Goal: Task Accomplishment & Management: Manage account settings

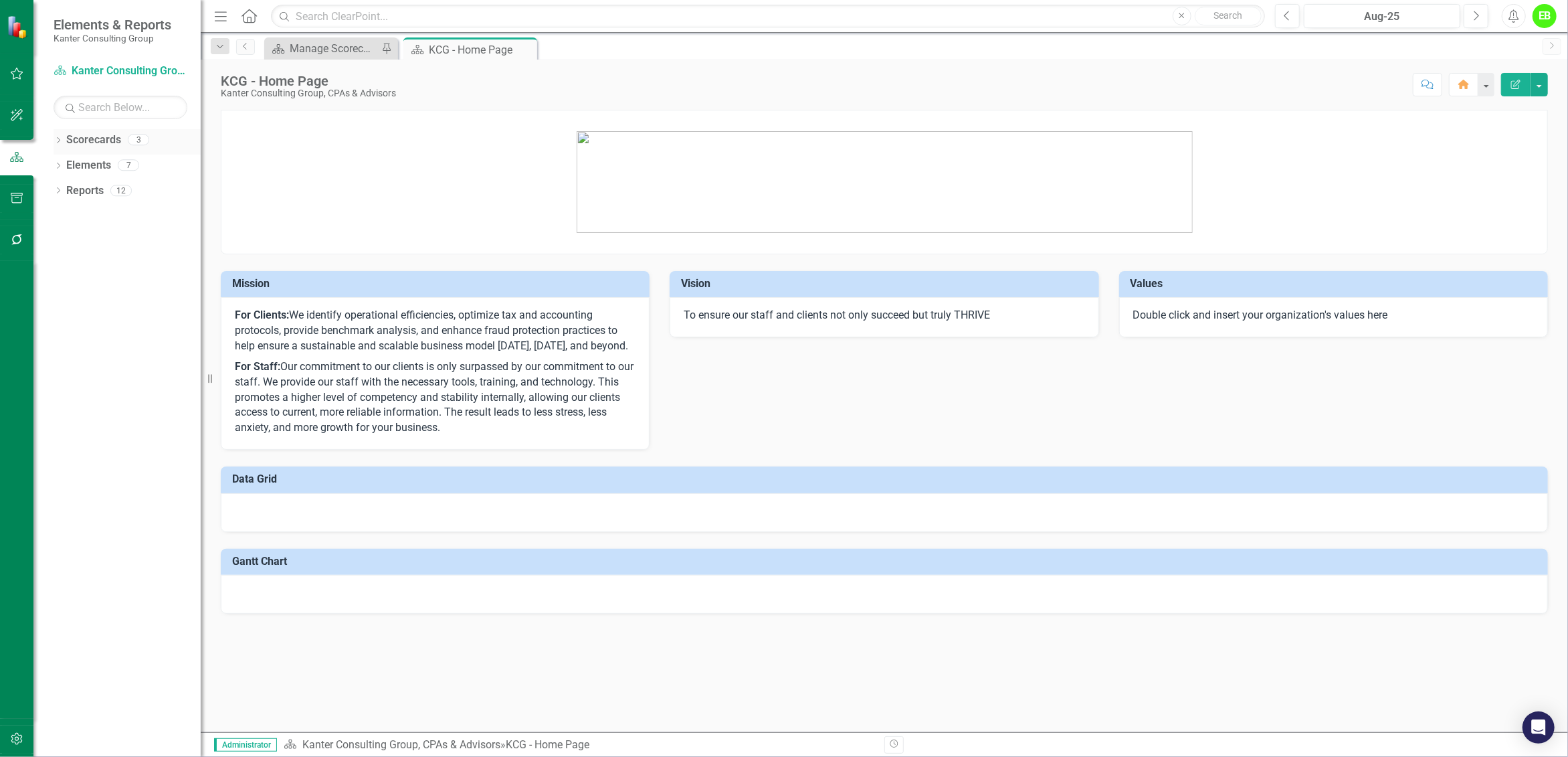
click at [63, 139] on icon "Dropdown" at bounding box center [59, 141] width 10 height 7
click at [111, 195] on link "Atlantic TNG LLC" at bounding box center [137, 191] width 127 height 15
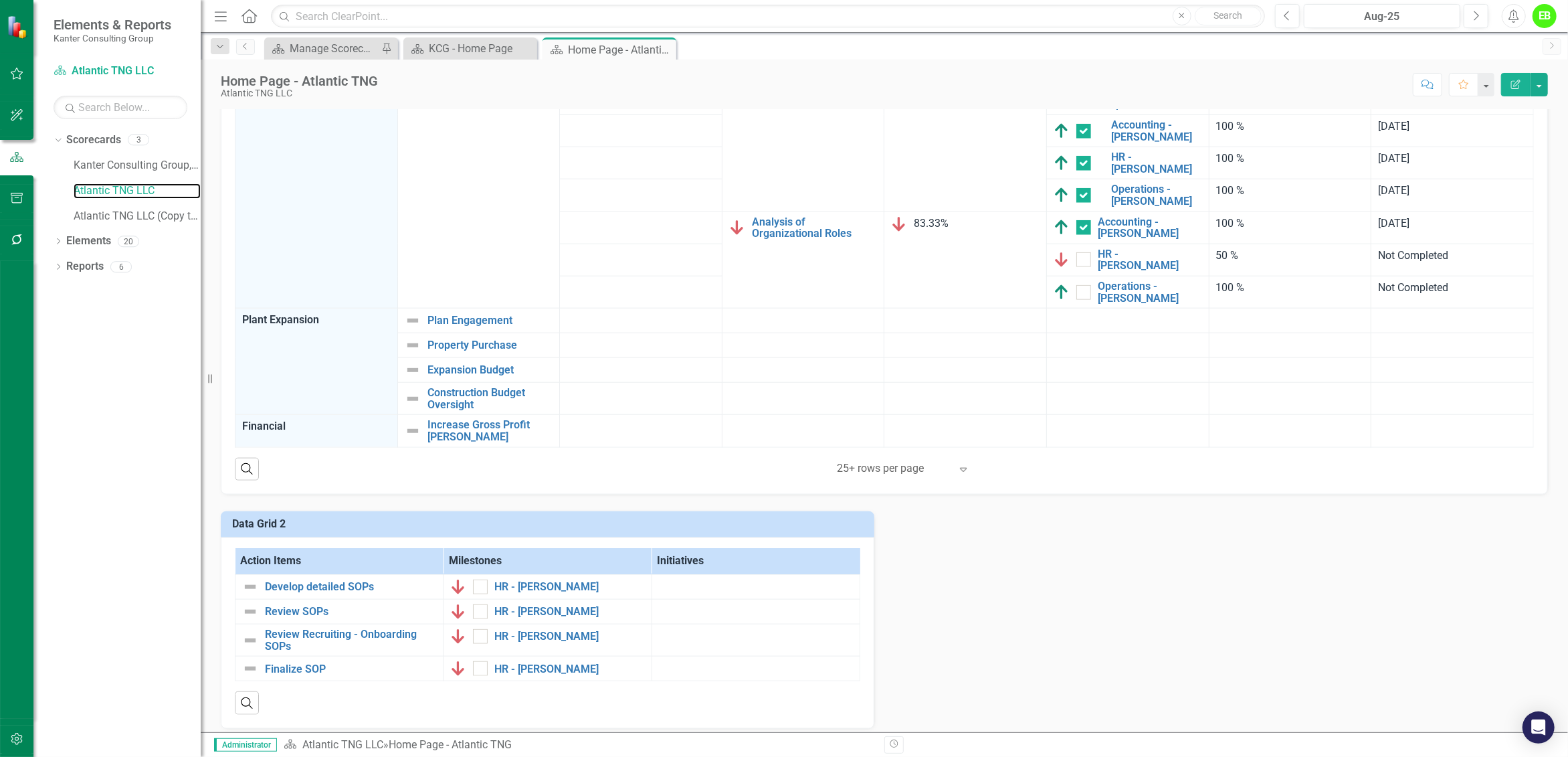
scroll to position [497, 0]
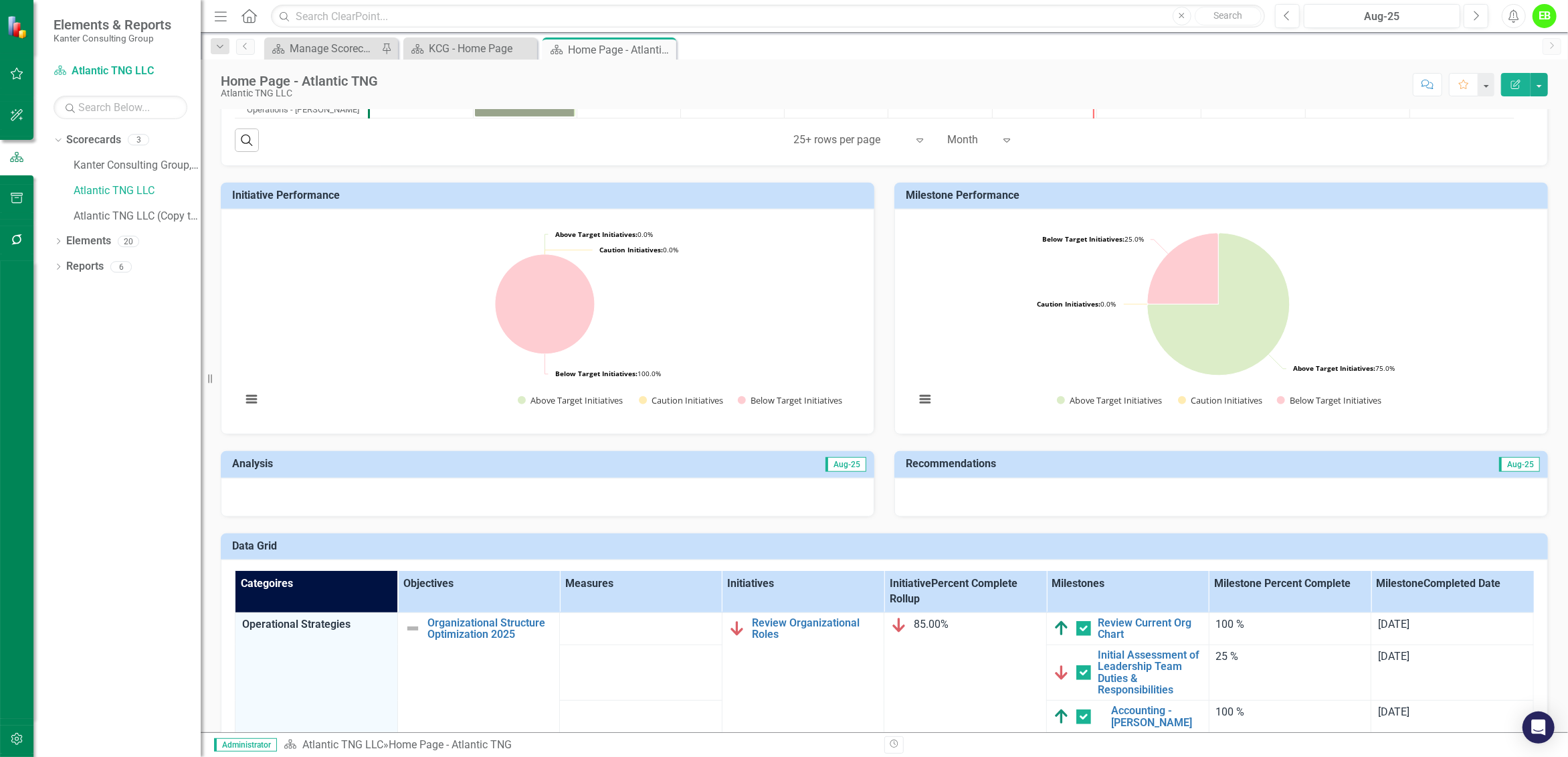
click at [17, 24] on img at bounding box center [18, 27] width 24 height 24
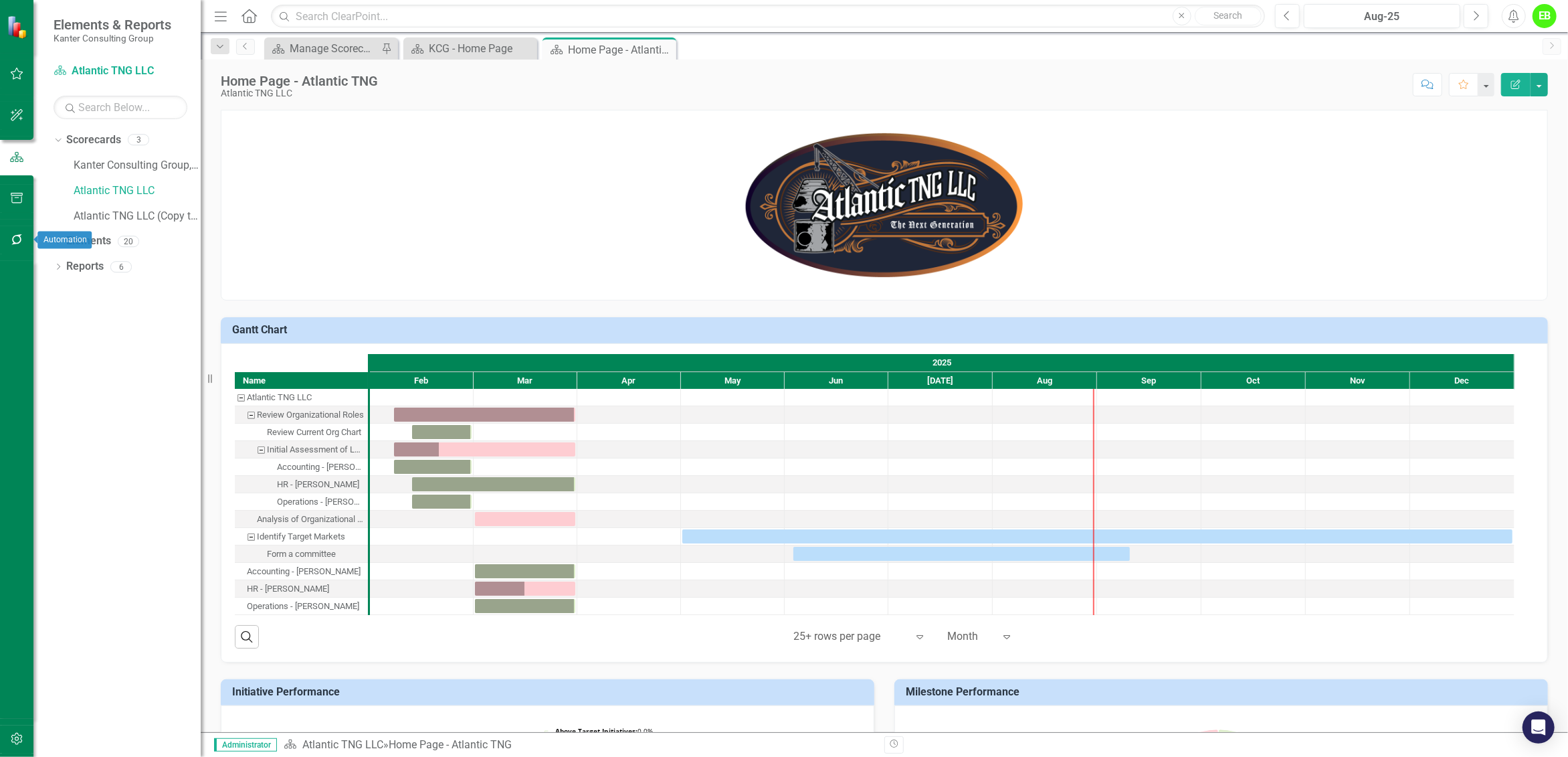
click at [16, 241] on icon "button" at bounding box center [16, 239] width 14 height 11
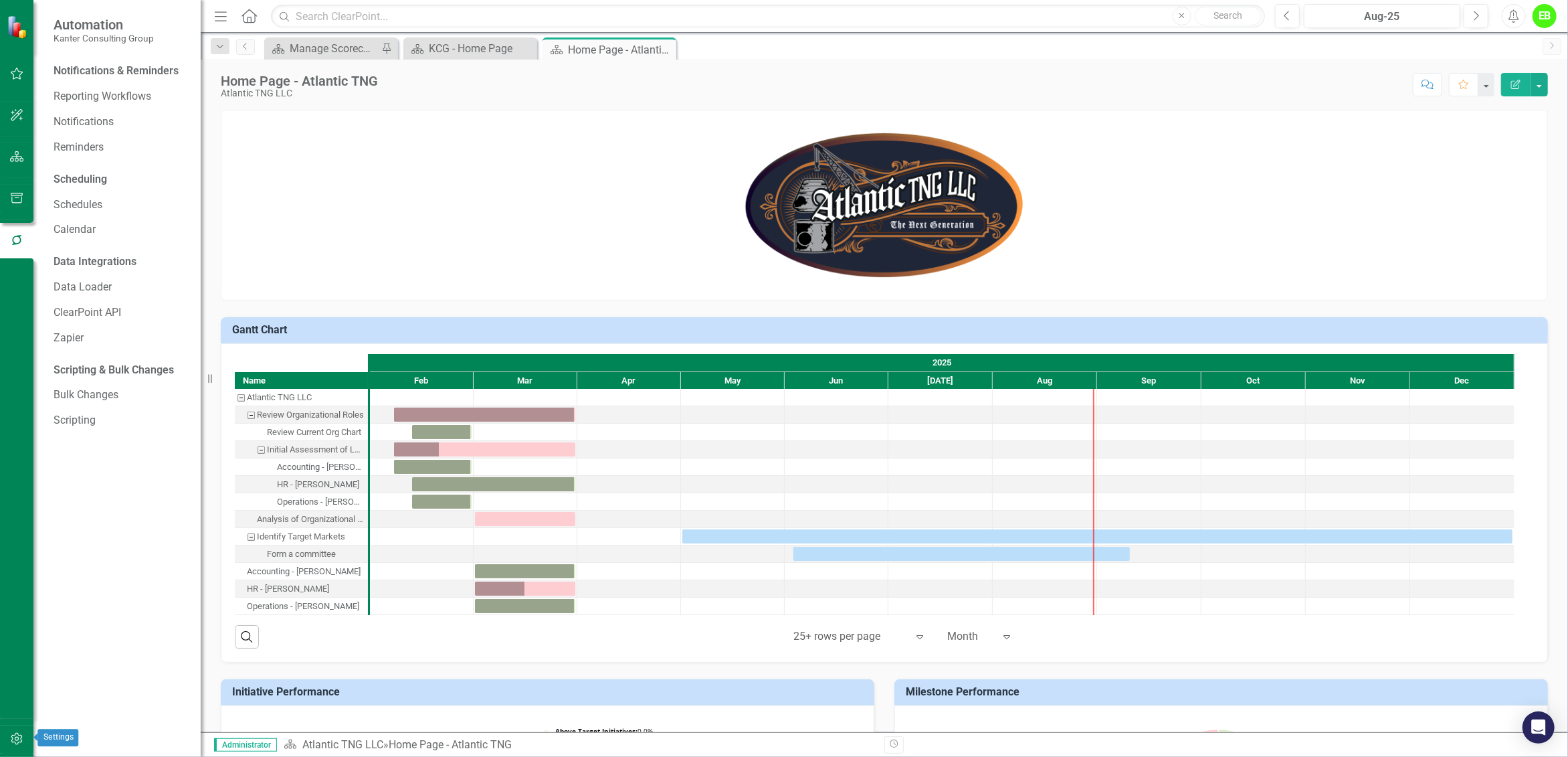
click at [16, 739] on icon "button" at bounding box center [16, 738] width 14 height 11
click at [98, 94] on link "Manage Users" at bounding box center [120, 93] width 134 height 15
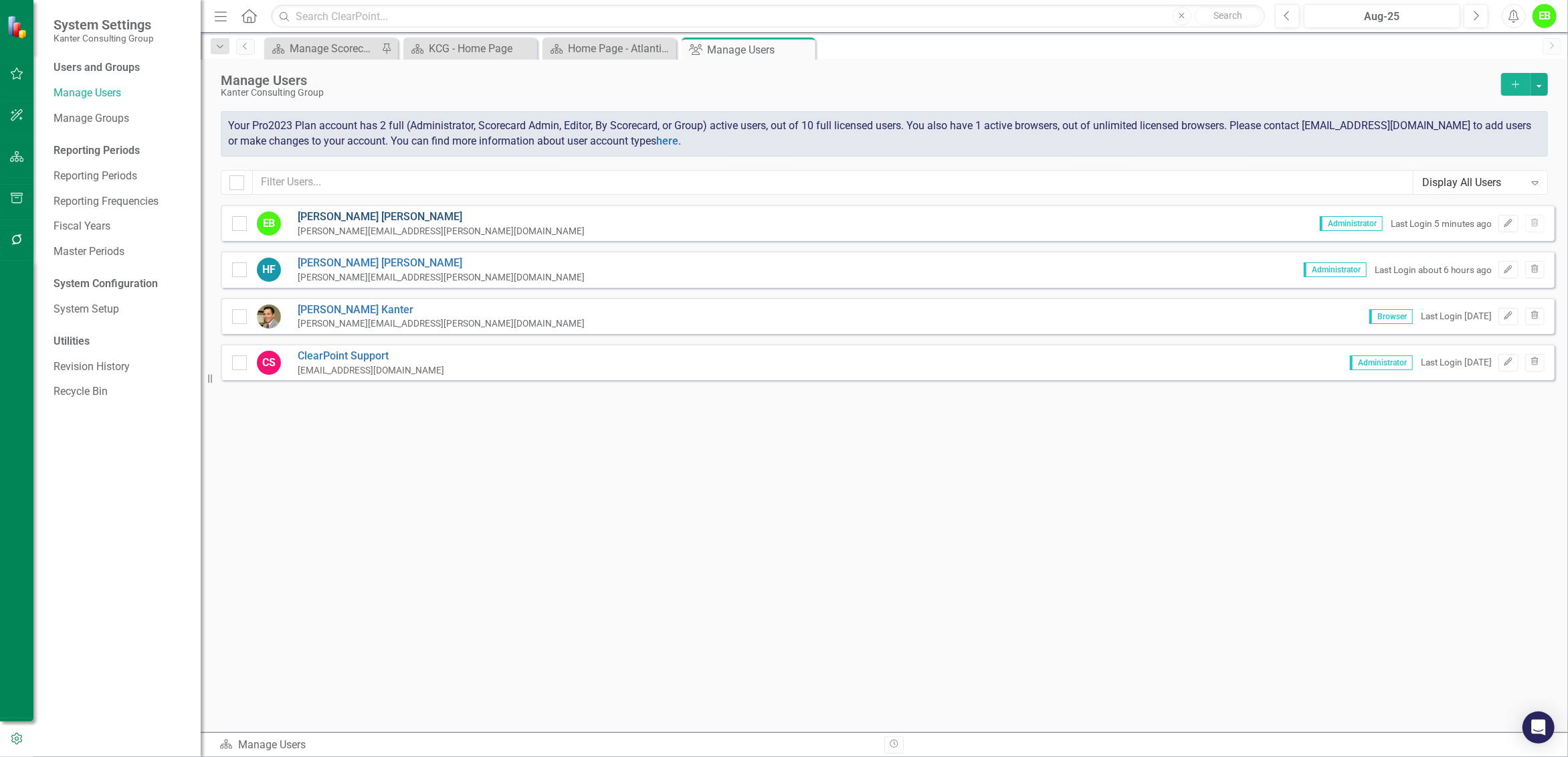
click at [324, 211] on link "Eric Benke" at bounding box center [441, 217] width 287 height 15
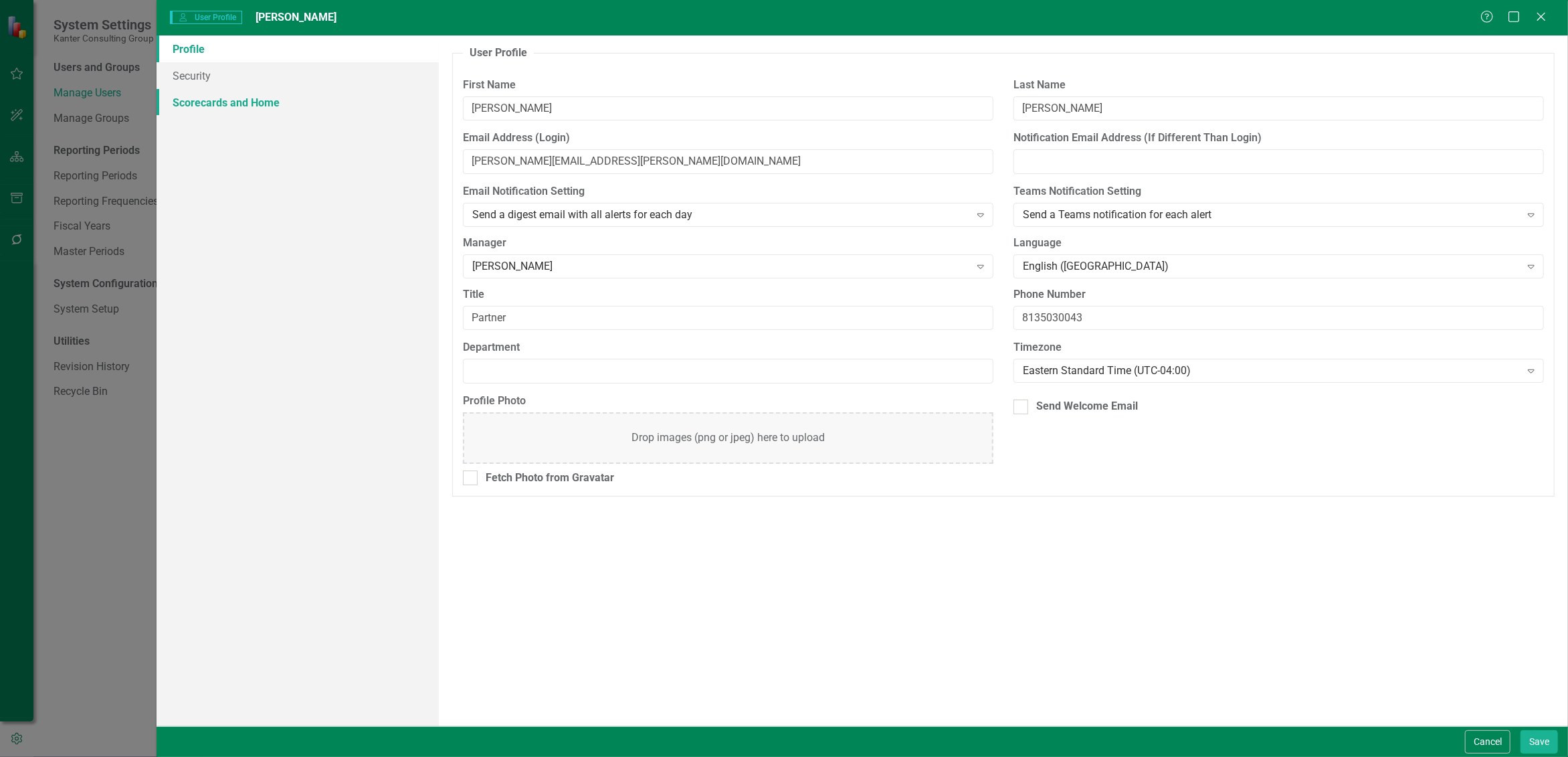
click at [260, 108] on link "Scorecards and Home" at bounding box center [298, 102] width 282 height 27
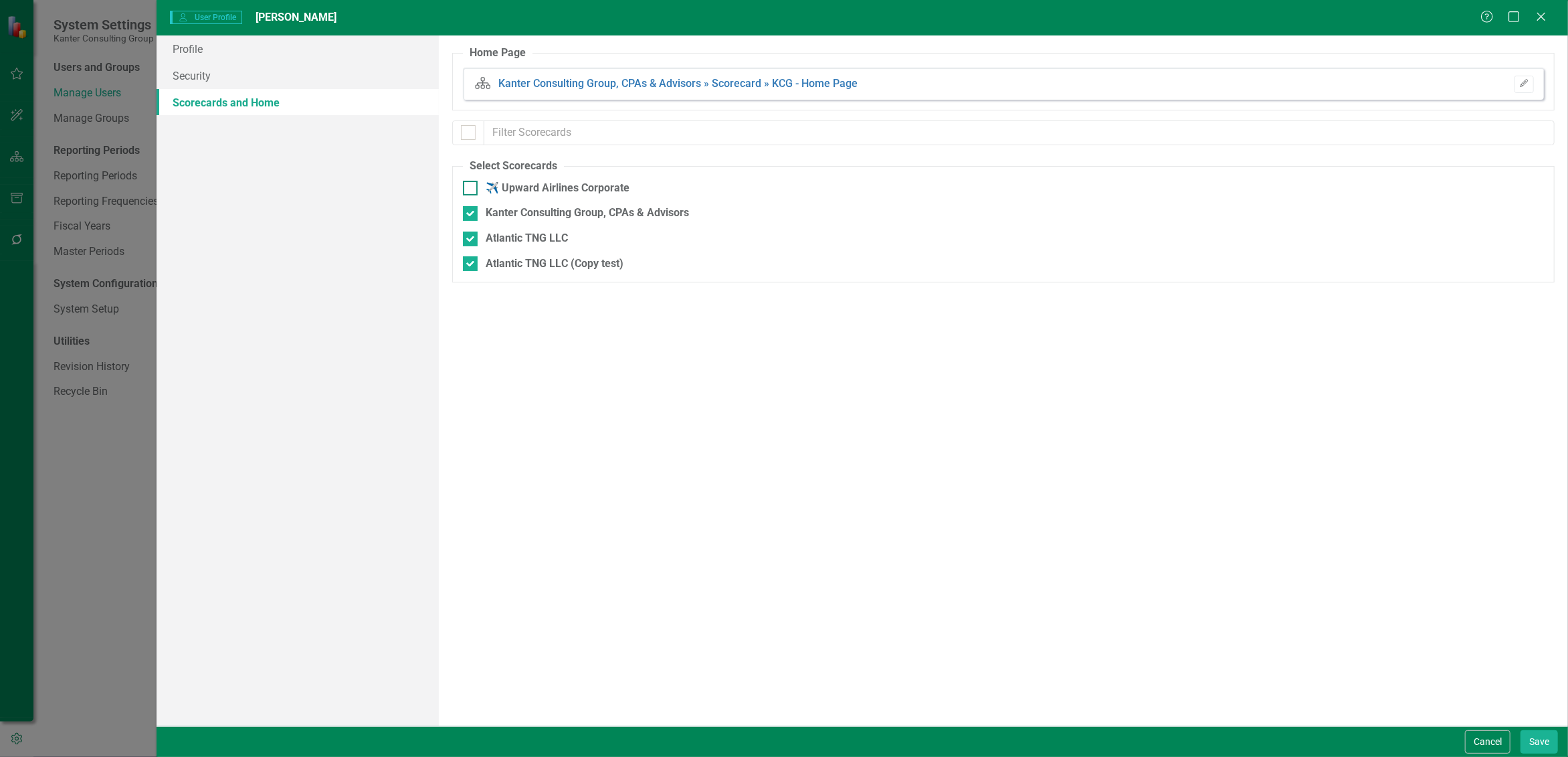
click at [475, 188] on div at bounding box center [471, 188] width 15 height 15
click at [471, 188] on input "✈️ Upward Airlines Corporate" at bounding box center [467, 185] width 9 height 9
checkbox input "true"
click at [1548, 743] on button "Save" at bounding box center [1540, 742] width 37 height 24
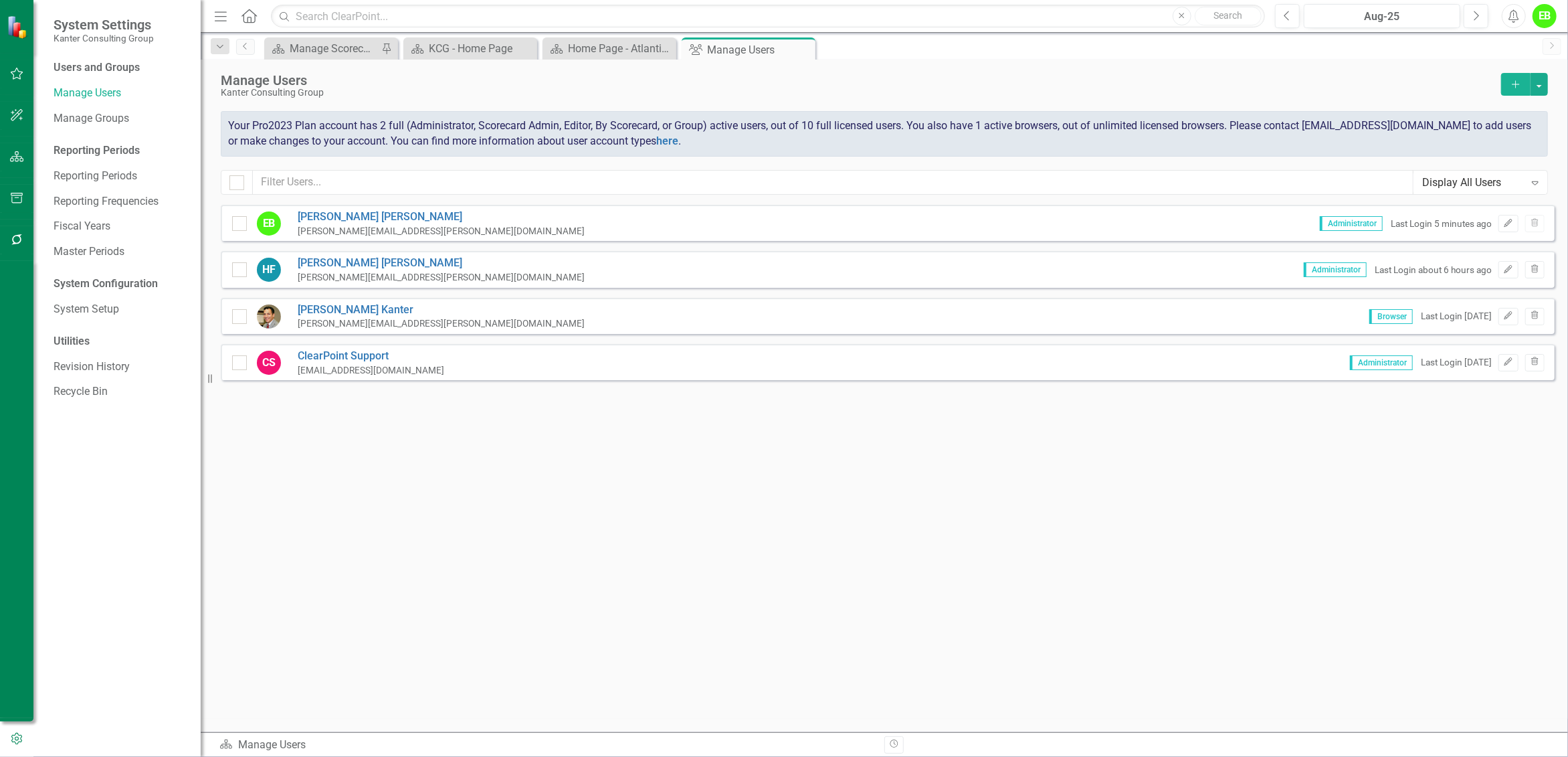
click at [258, 16] on div "Menu Home Search Close Search" at bounding box center [736, 15] width 1051 height 25
click at [252, 16] on icon "Home" at bounding box center [248, 15] width 17 height 14
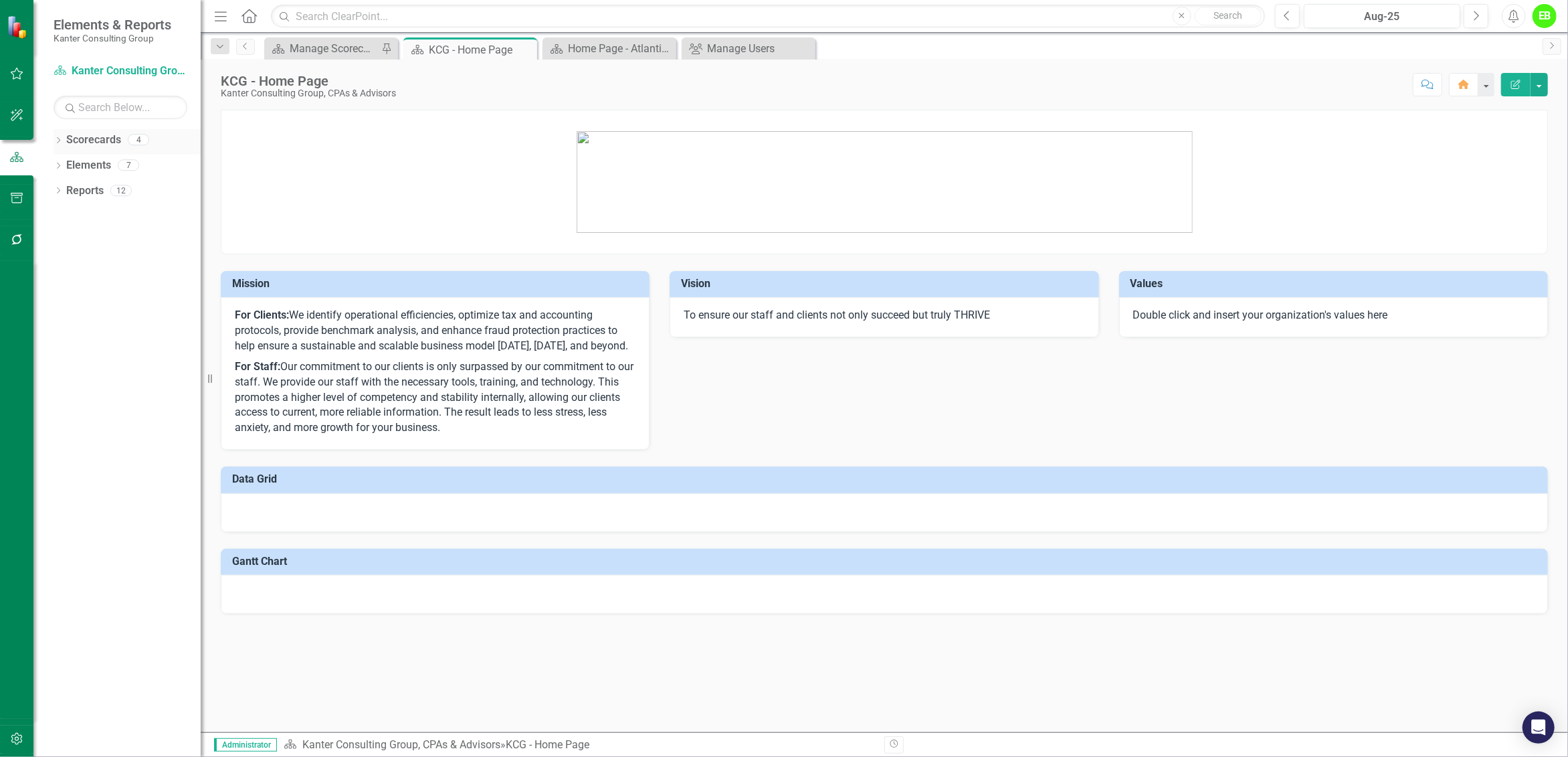
click at [60, 139] on icon "Dropdown" at bounding box center [59, 141] width 10 height 7
click at [139, 164] on link "✈️ Upward Airlines Corporate" at bounding box center [137, 165] width 127 height 15
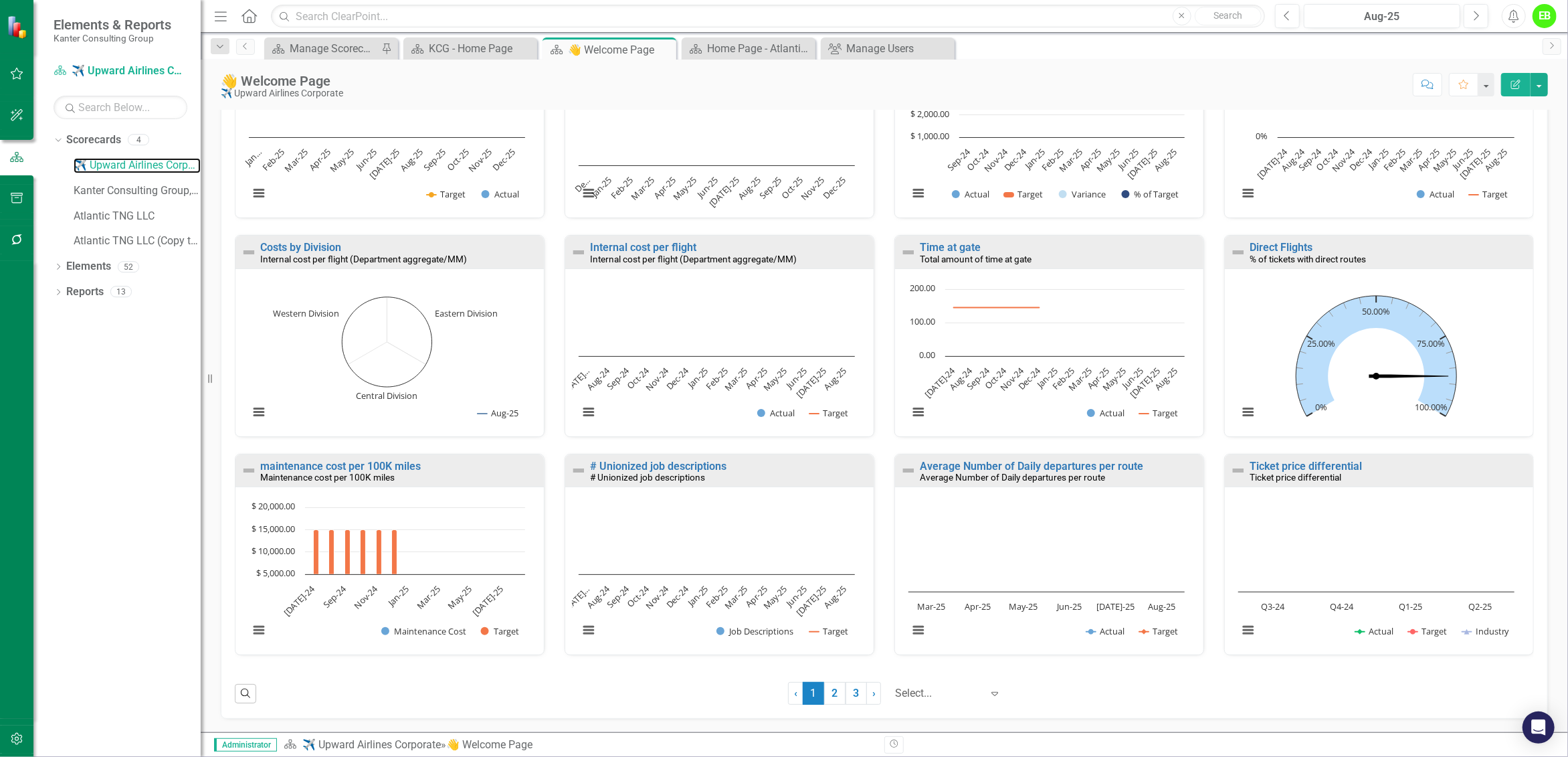
scroll to position [650, 0]
click at [824, 696] on link "2" at bounding box center [835, 694] width 21 height 23
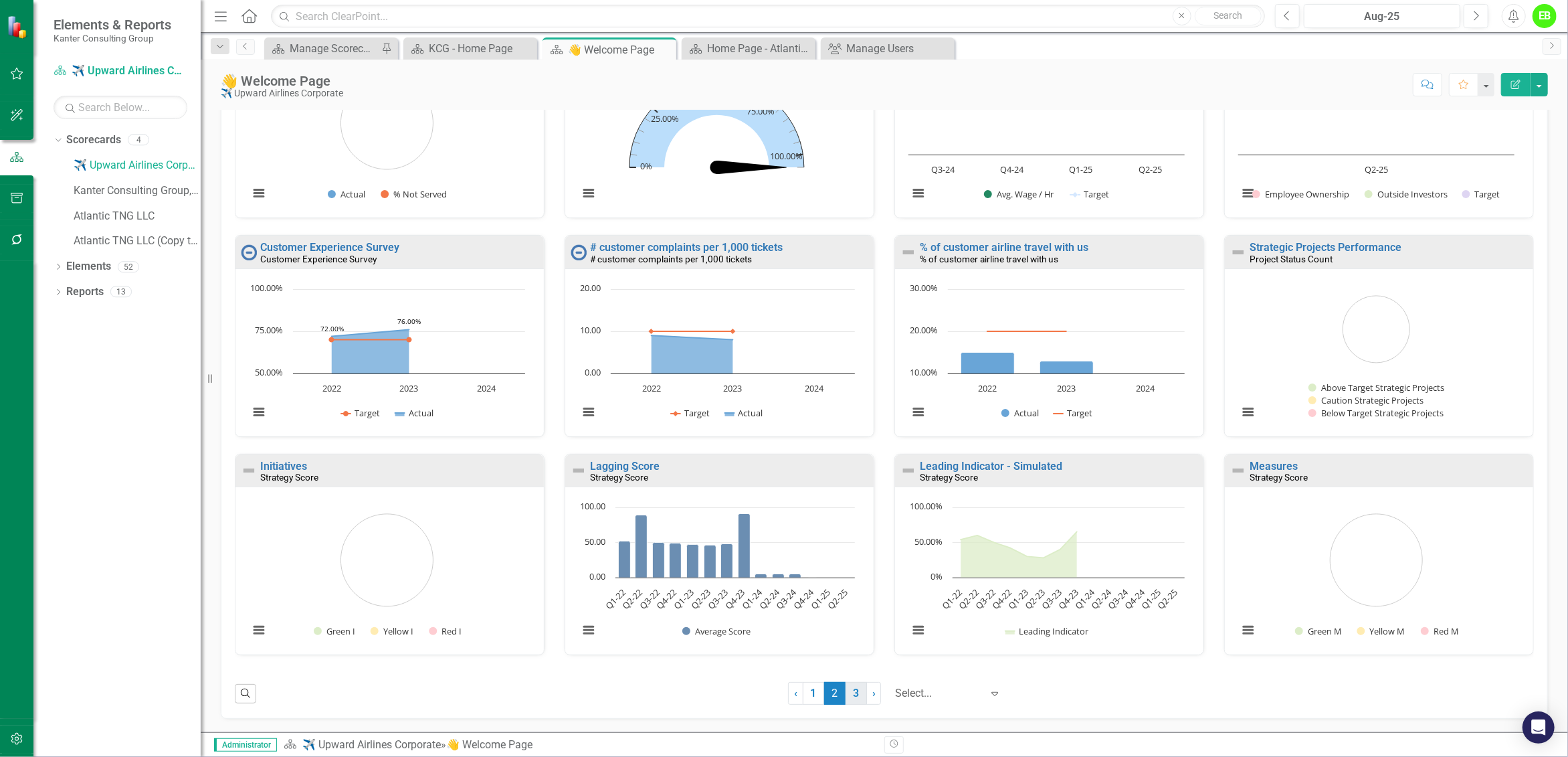
click at [846, 696] on link "3" at bounding box center [856, 694] width 21 height 23
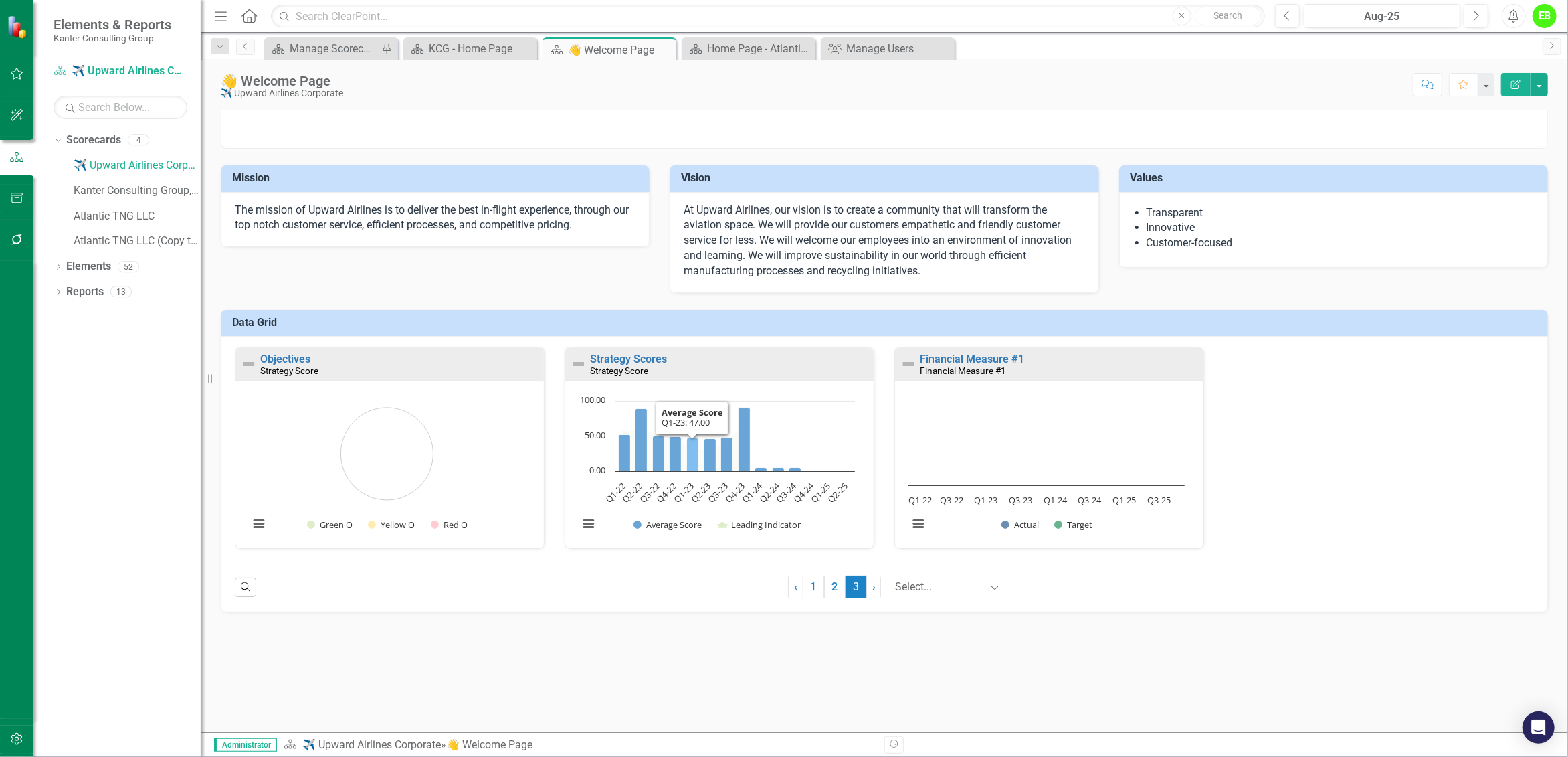
scroll to position [211, 0]
click at [872, 593] on span "›" at bounding box center [874, 587] width 3 height 13
click at [803, 598] on link "1" at bounding box center [814, 587] width 21 height 23
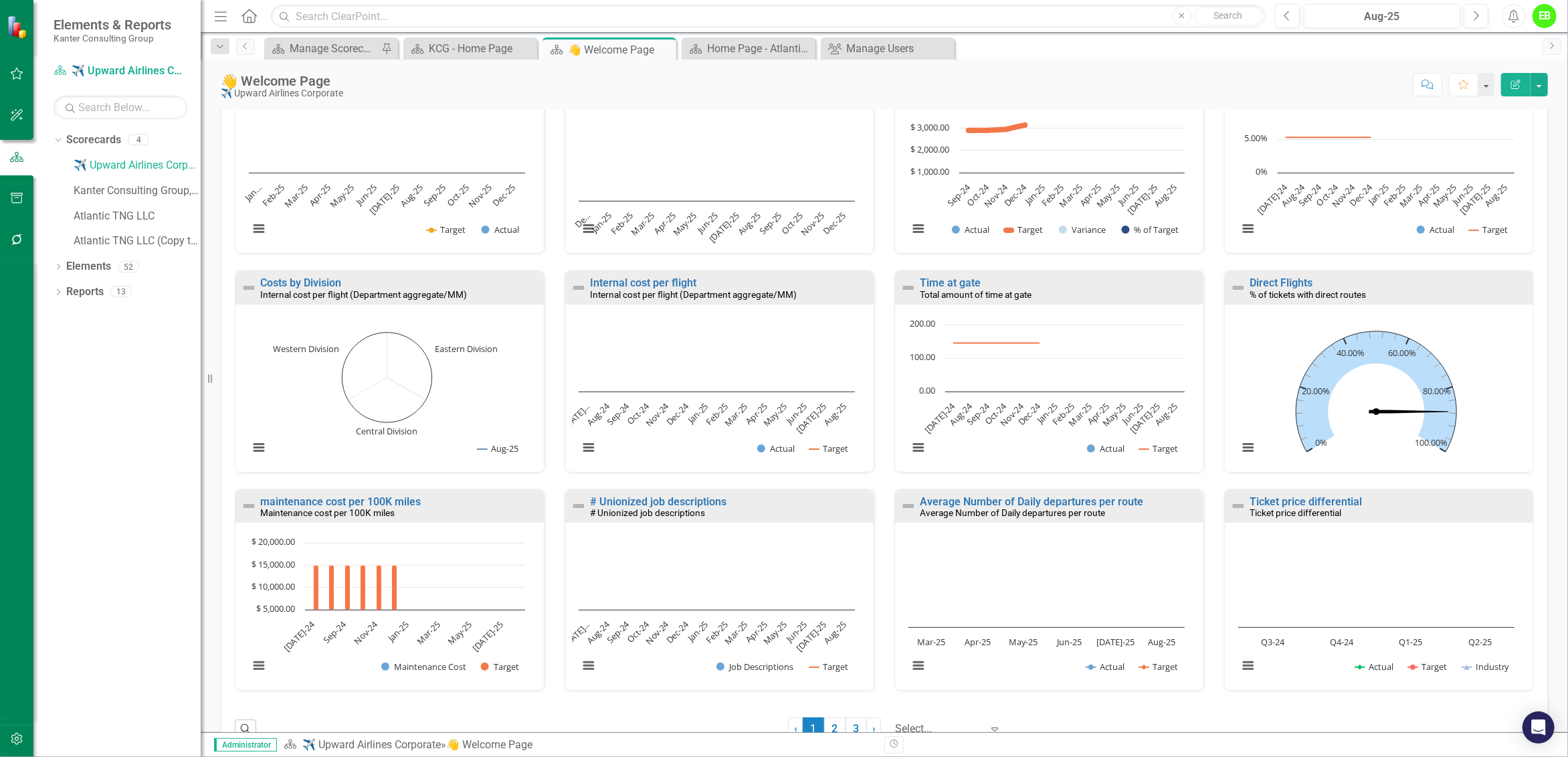
scroll to position [546, 0]
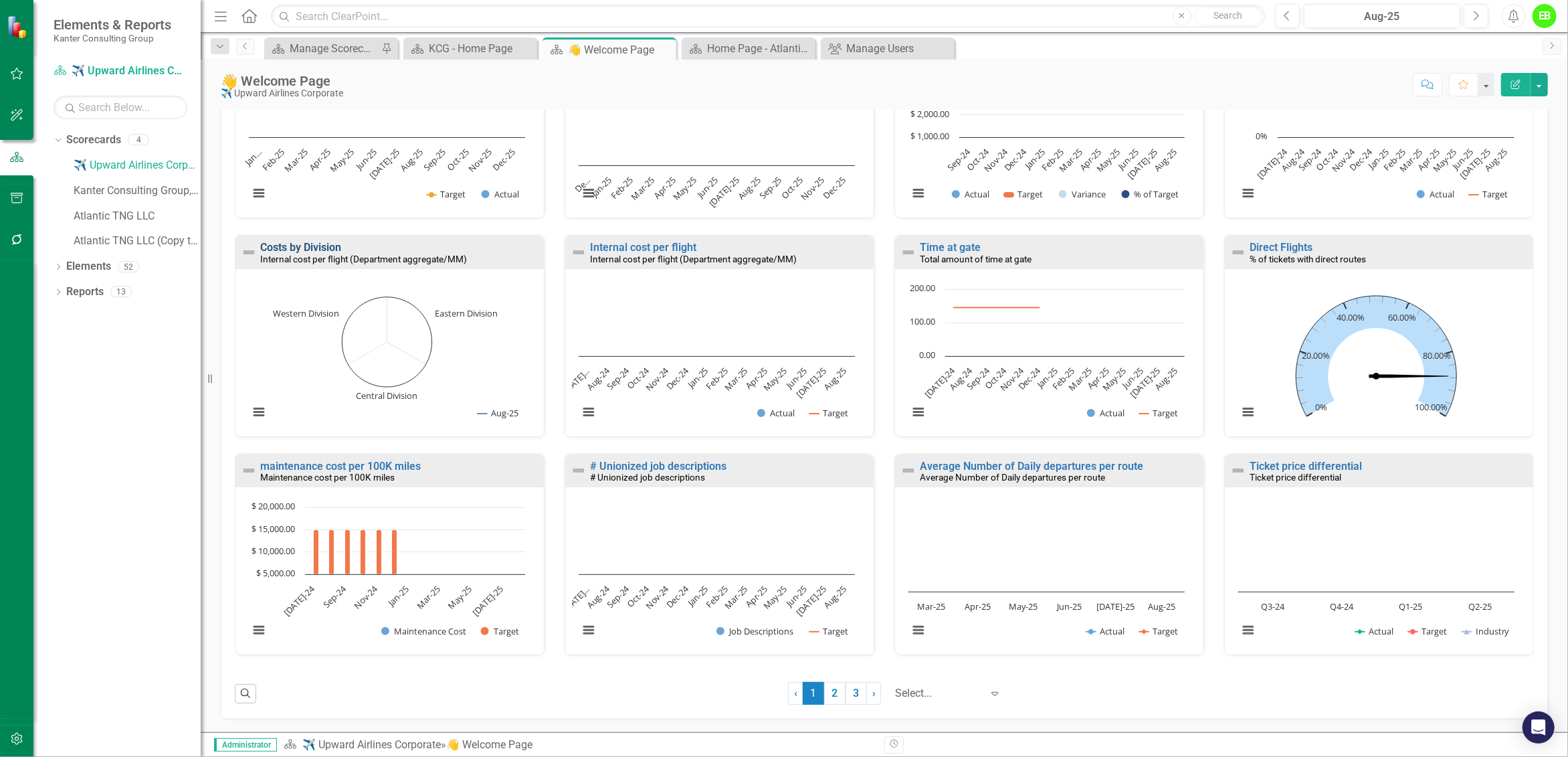
click at [299, 254] on link "Costs by Division" at bounding box center [301, 247] width 81 height 13
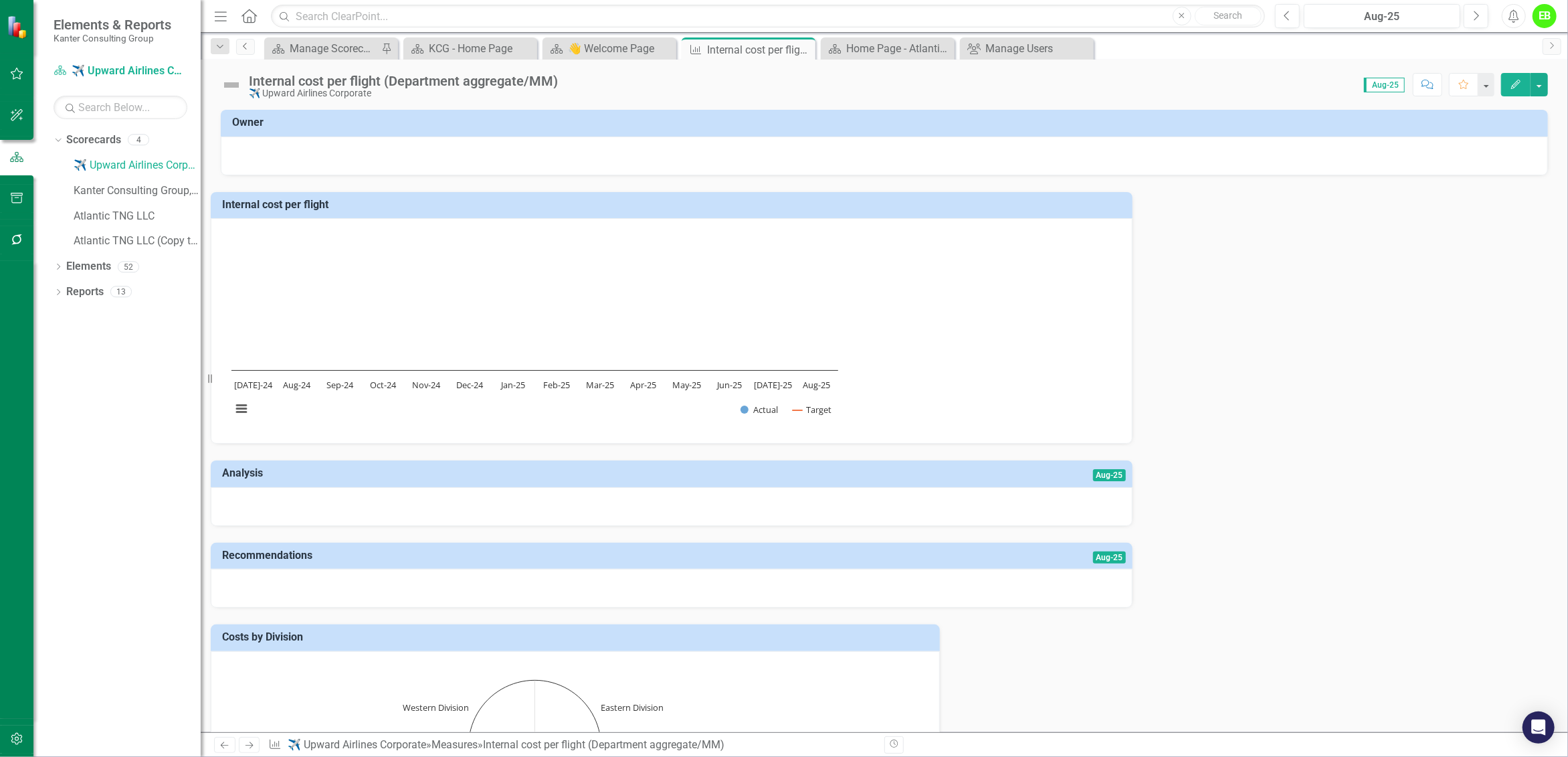
click at [249, 50] on icon "Previous" at bounding box center [245, 46] width 11 height 8
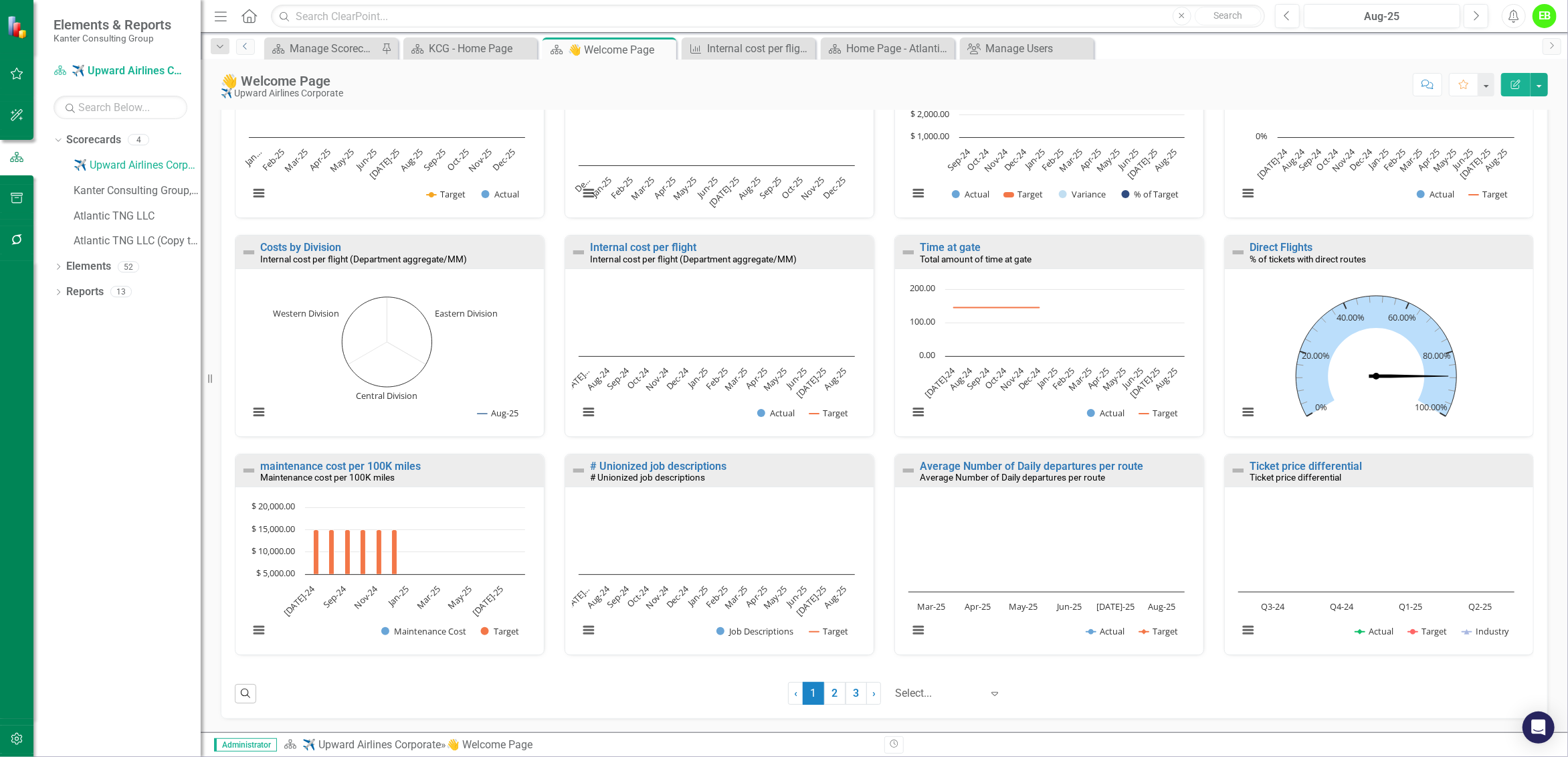
scroll to position [585, 0]
click at [659, 472] on link "# Unionized job descriptions" at bounding box center [658, 466] width 137 height 13
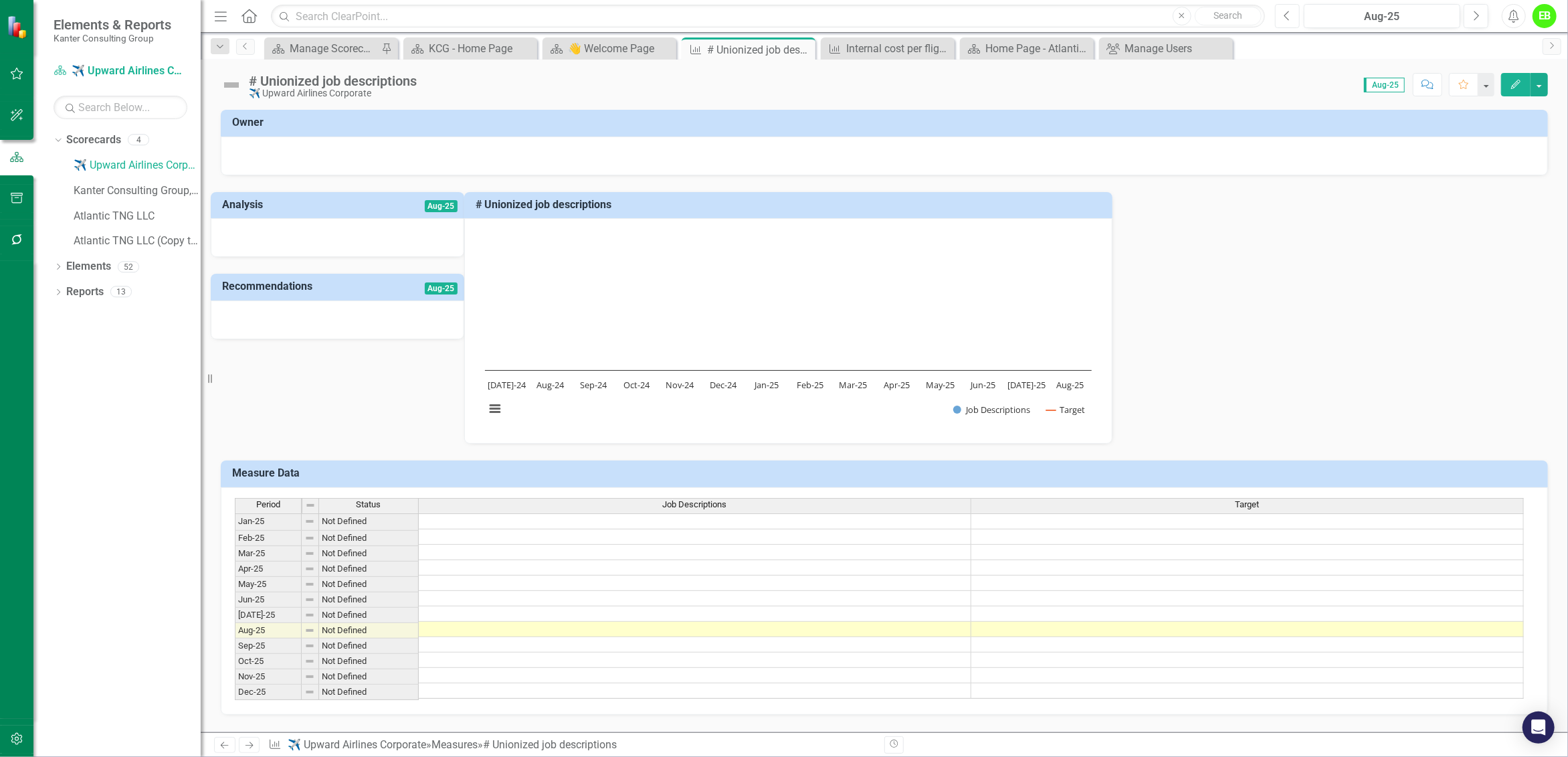
click at [1293, 15] on button "Previous" at bounding box center [1288, 16] width 24 height 24
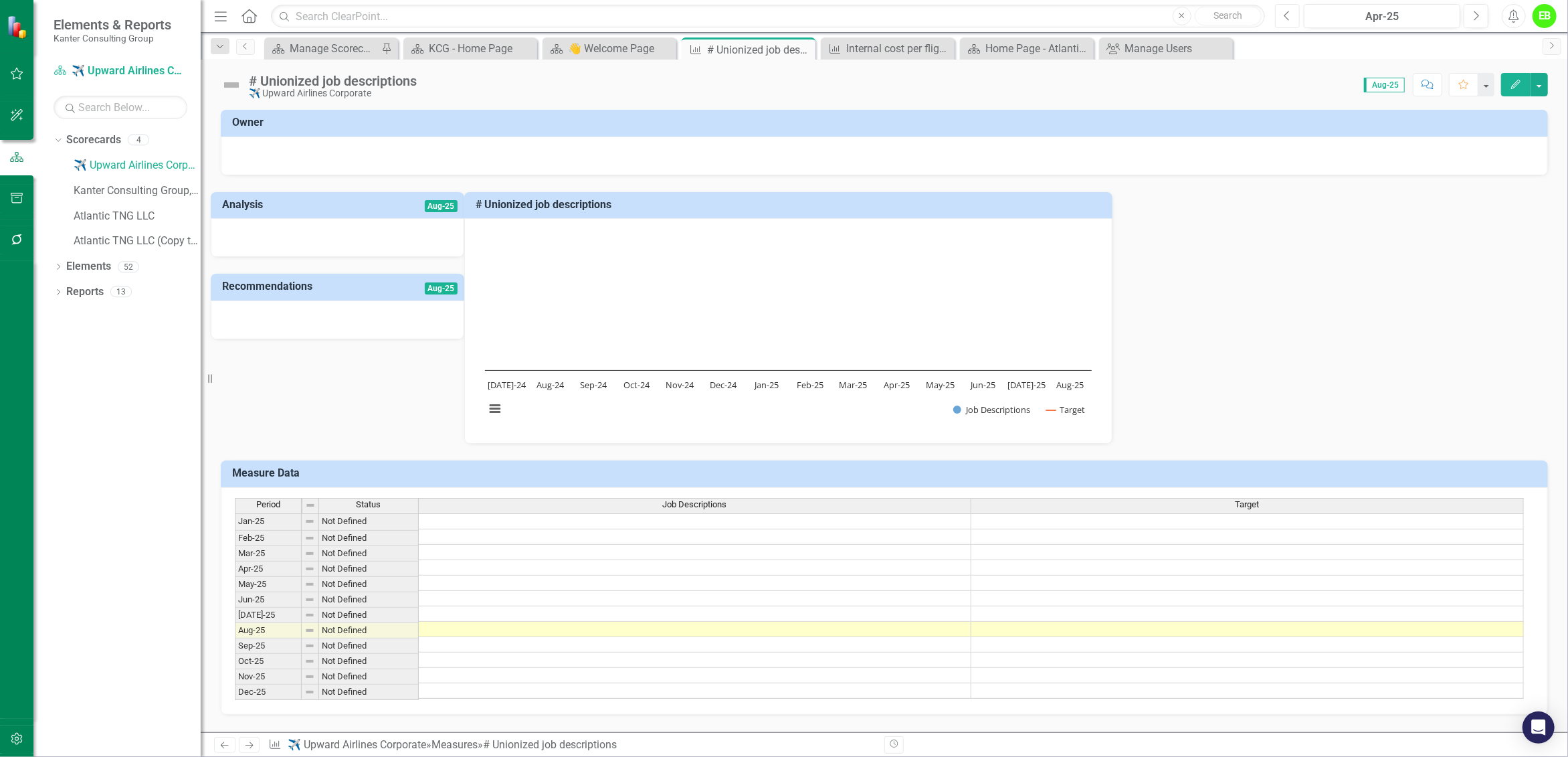
click at [1293, 15] on button "Previous" at bounding box center [1288, 16] width 24 height 24
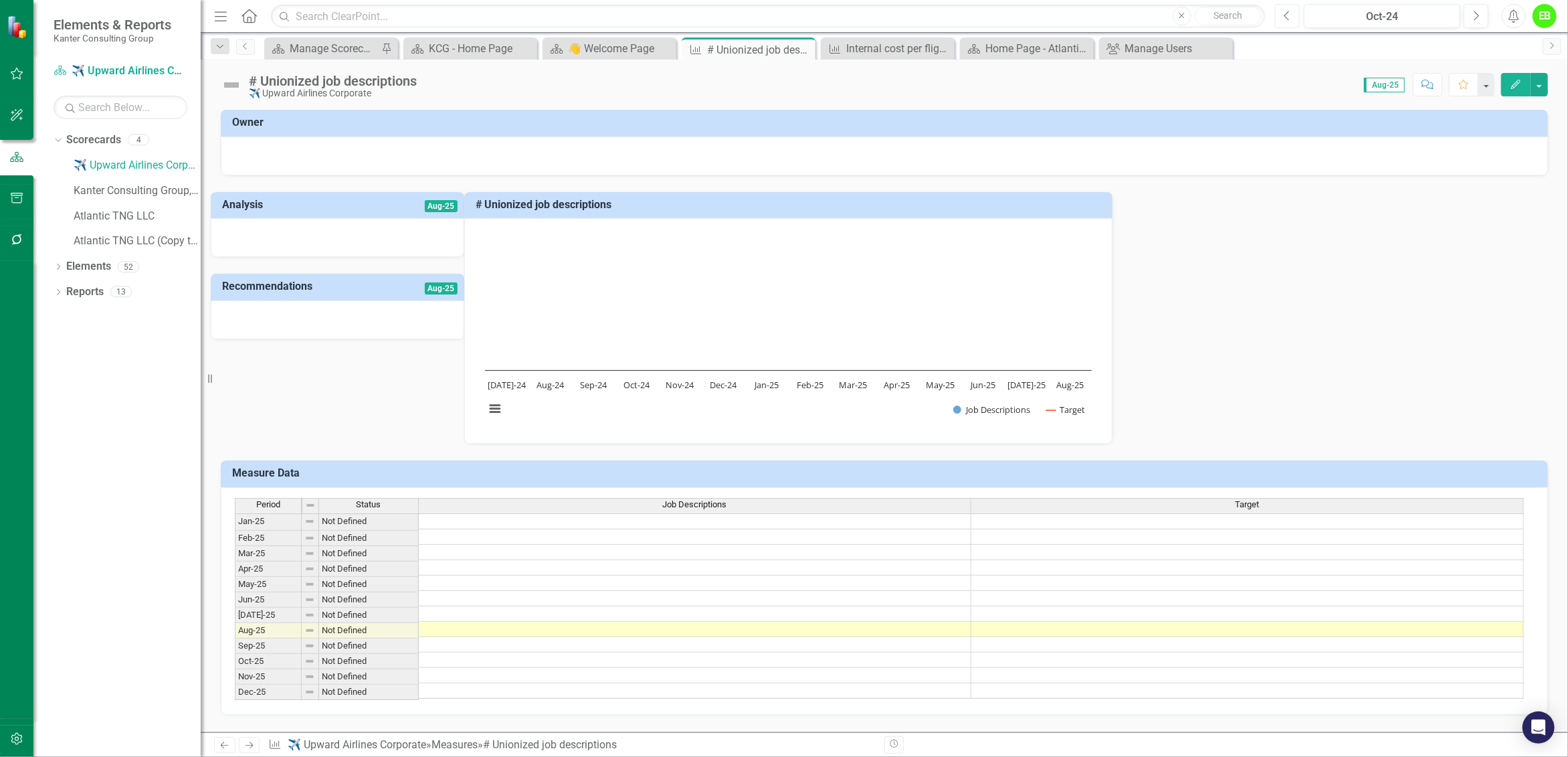
click at [1293, 15] on button "Previous" at bounding box center [1288, 16] width 24 height 24
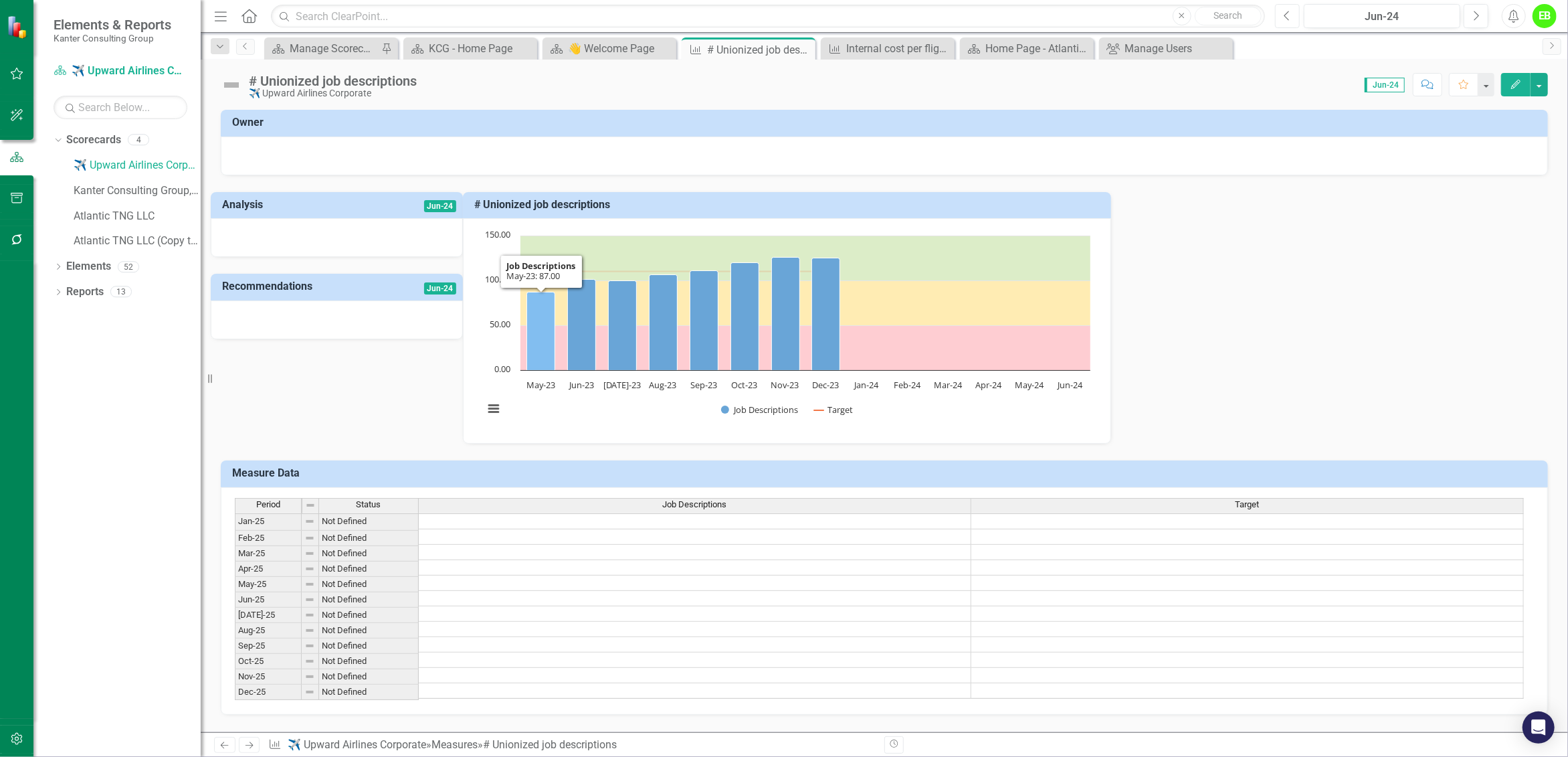
click at [555, 324] on icon "May-23, 87. Job Descriptions." at bounding box center [541, 332] width 28 height 78
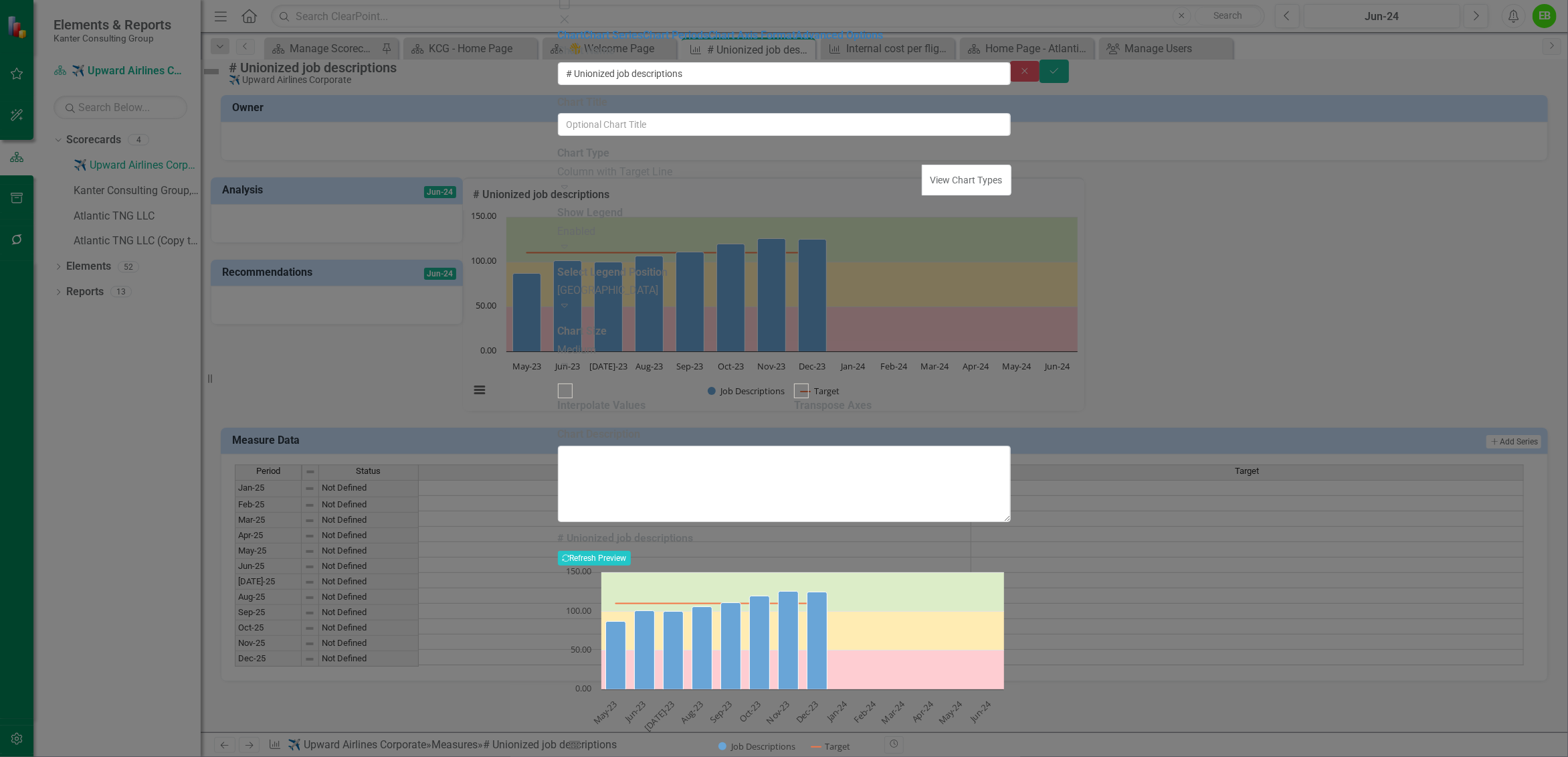
click at [571, 17] on icon "Close" at bounding box center [564, 19] width 13 height 11
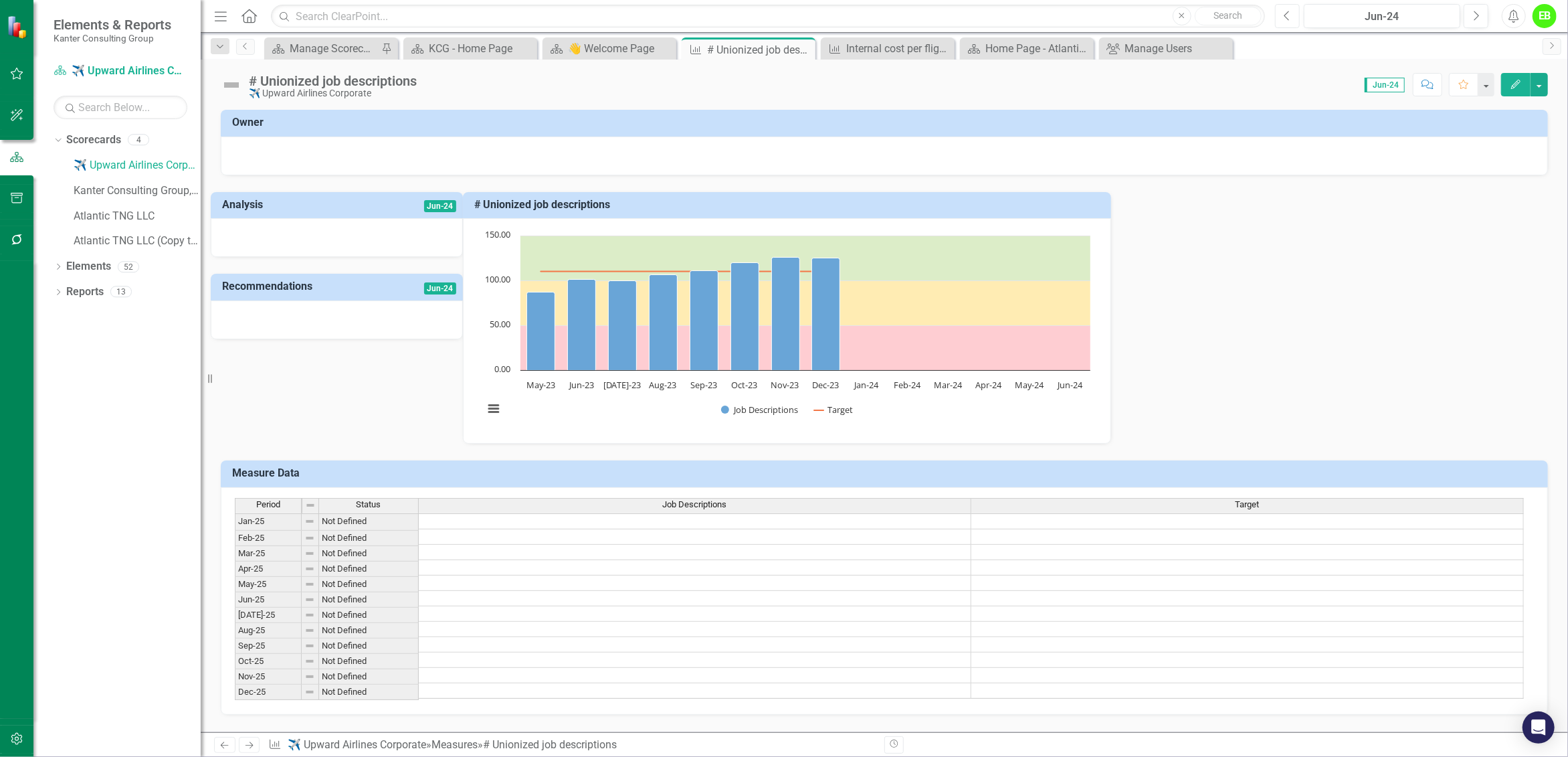
click at [1293, 17] on button "Previous" at bounding box center [1288, 16] width 24 height 24
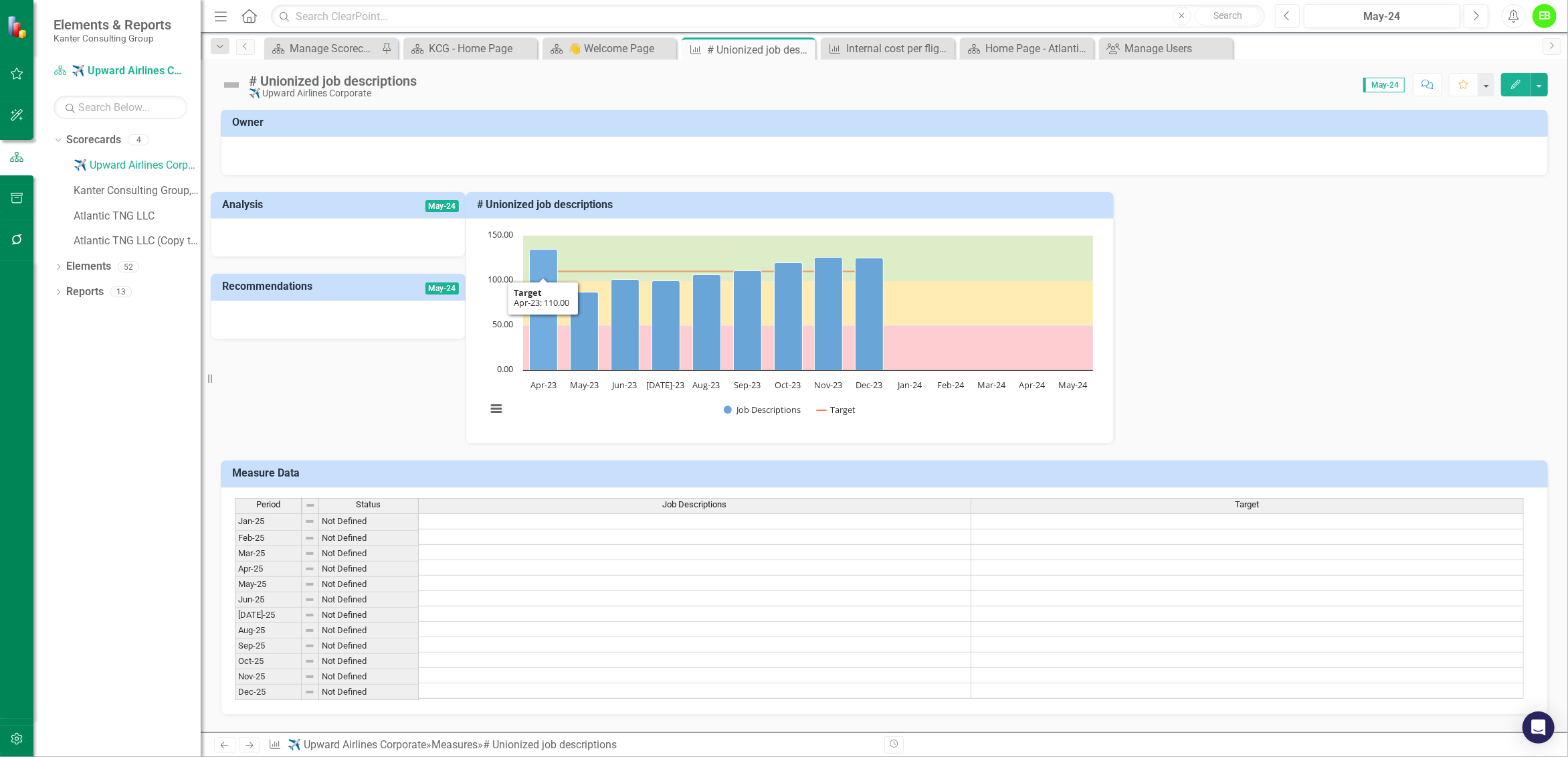
scroll to position [15, 0]
click at [1288, 11] on icon "Previous" at bounding box center [1287, 15] width 7 height 12
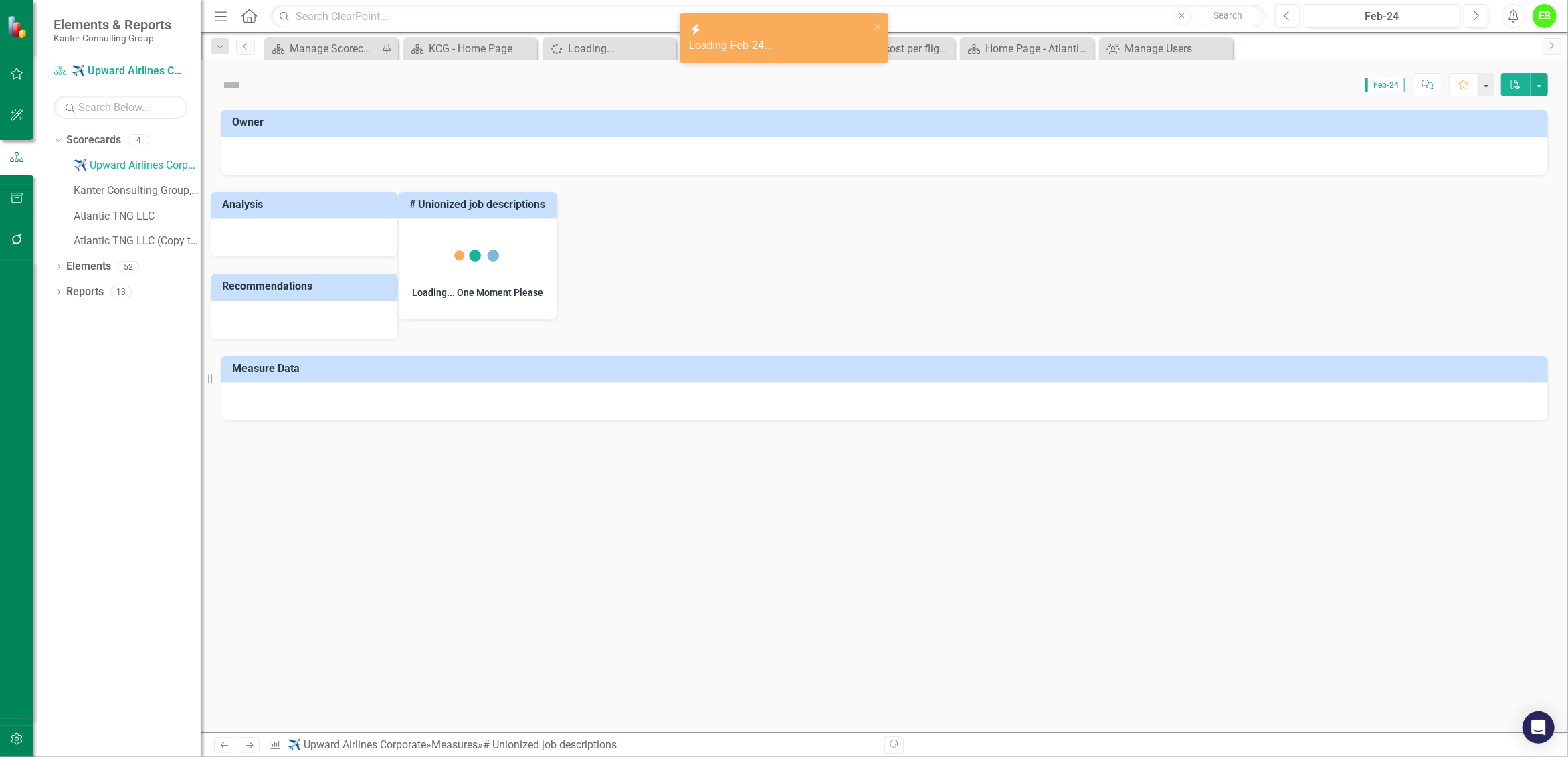
click at [1288, 11] on icon "Previous" at bounding box center [1287, 15] width 7 height 12
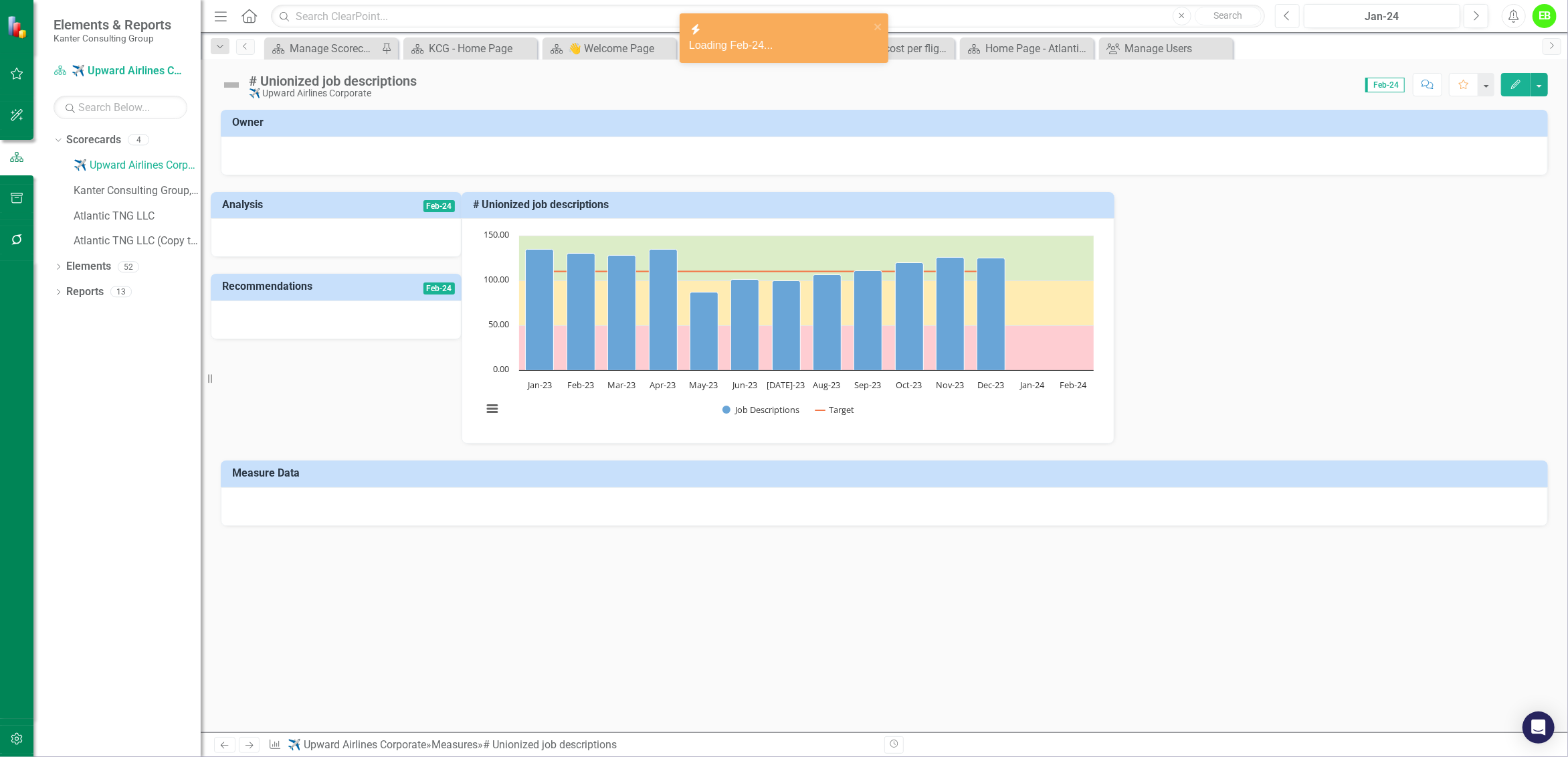
click at [1288, 11] on icon "Previous" at bounding box center [1287, 15] width 7 height 12
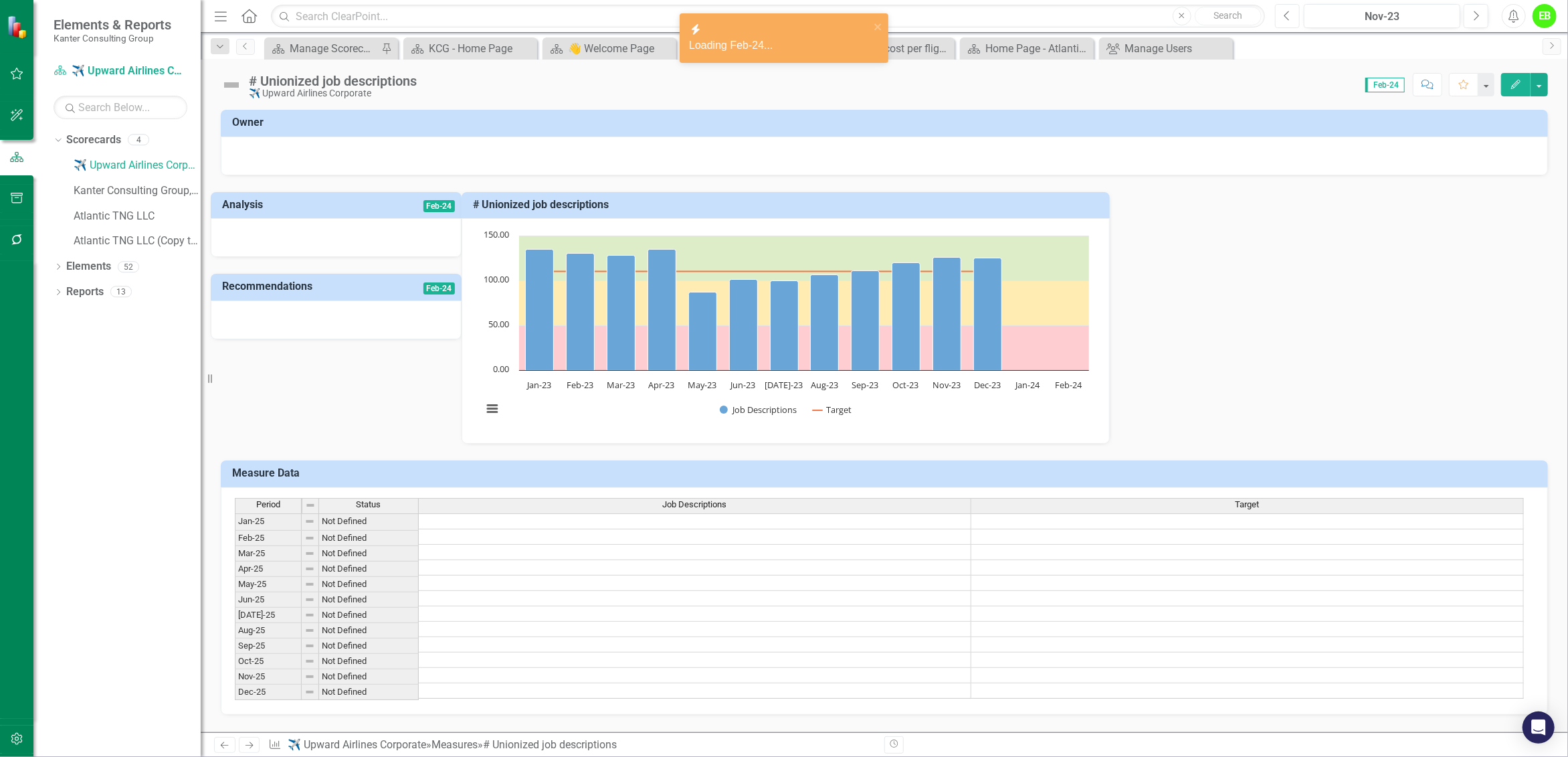
click at [1288, 11] on icon "Previous" at bounding box center [1287, 15] width 7 height 12
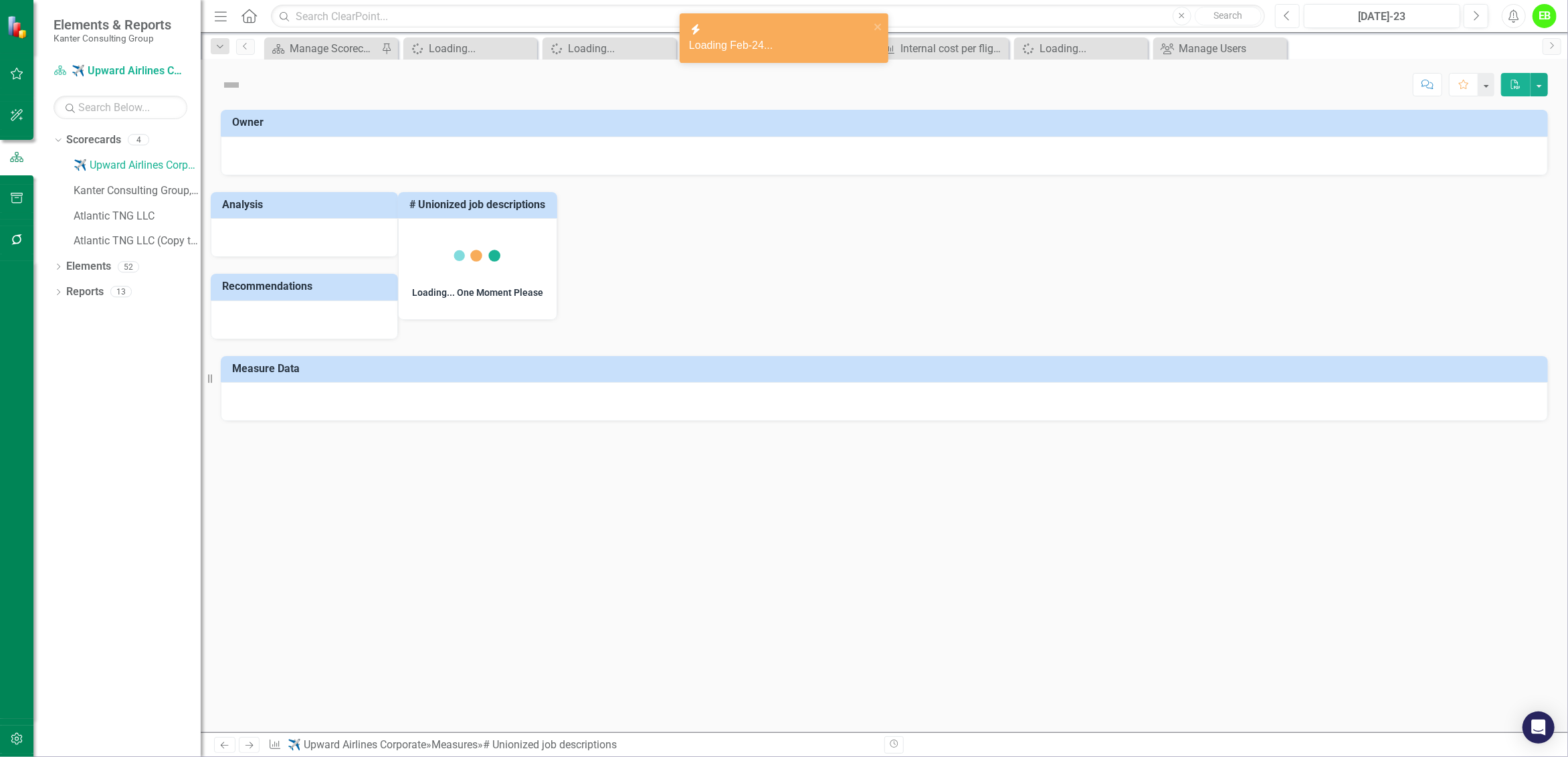
click at [1288, 11] on icon "Previous" at bounding box center [1287, 15] width 7 height 12
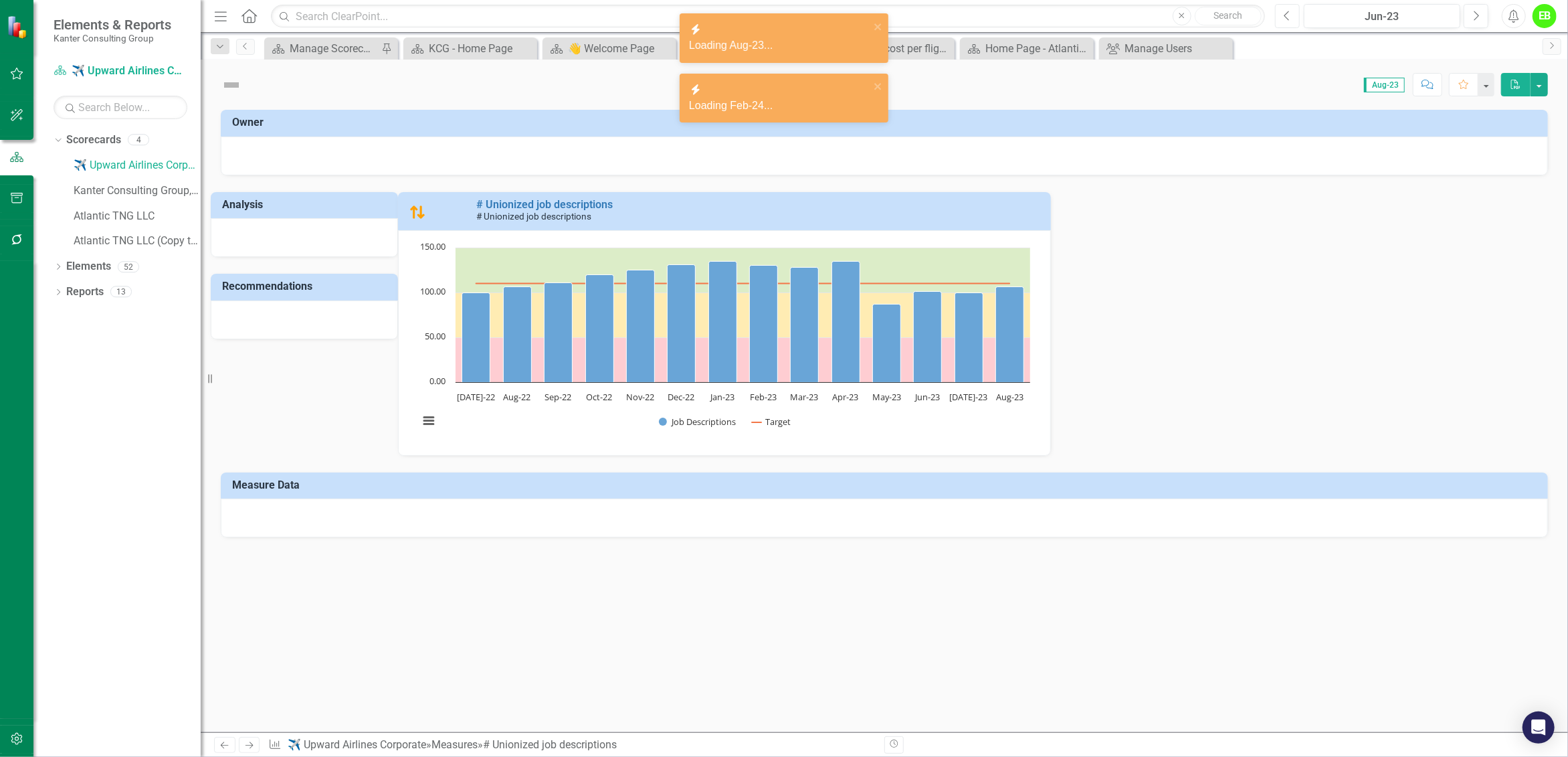
click at [1288, 11] on icon "Previous" at bounding box center [1287, 15] width 7 height 12
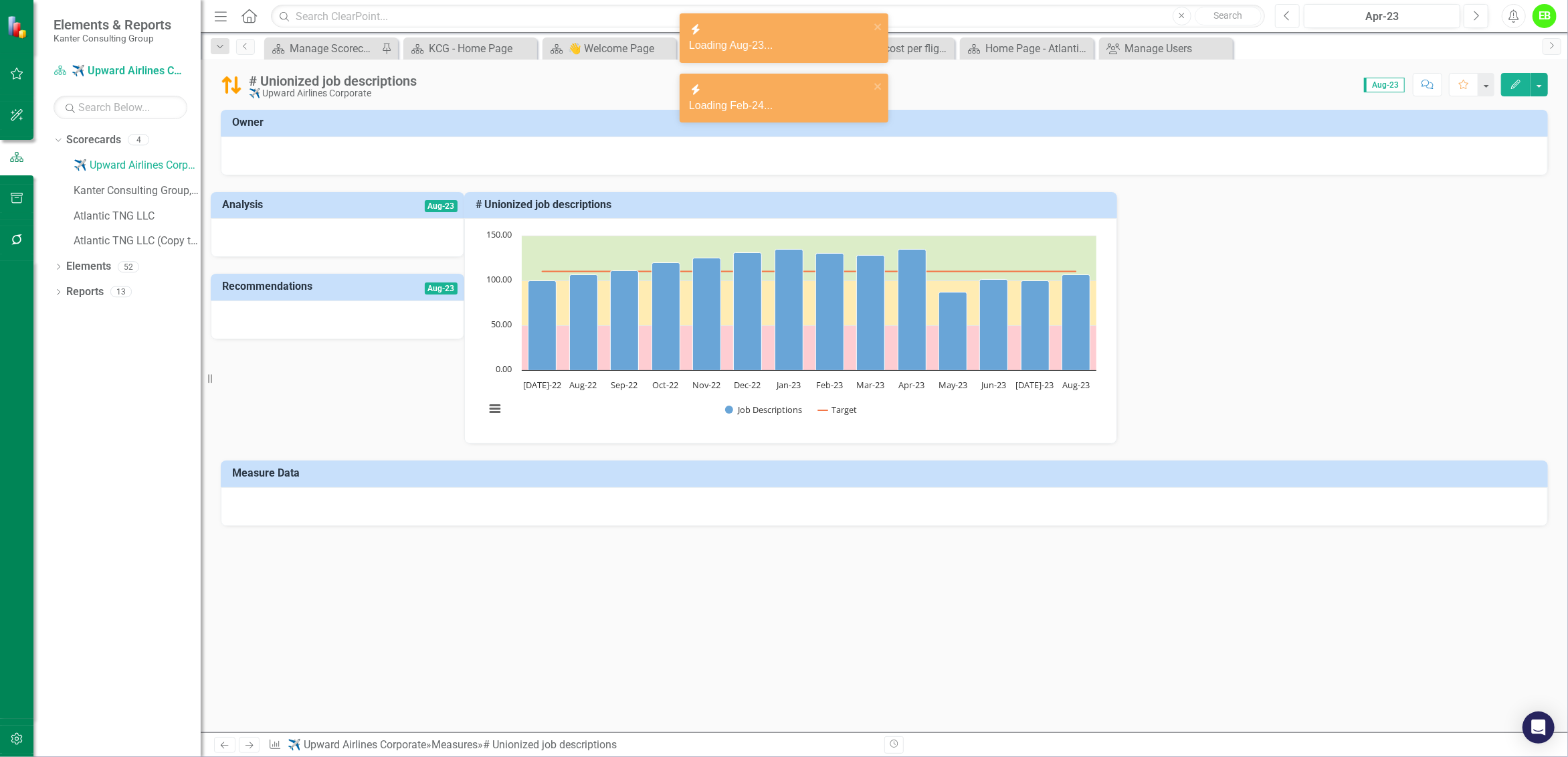
click at [1288, 11] on icon "Previous" at bounding box center [1287, 15] width 7 height 12
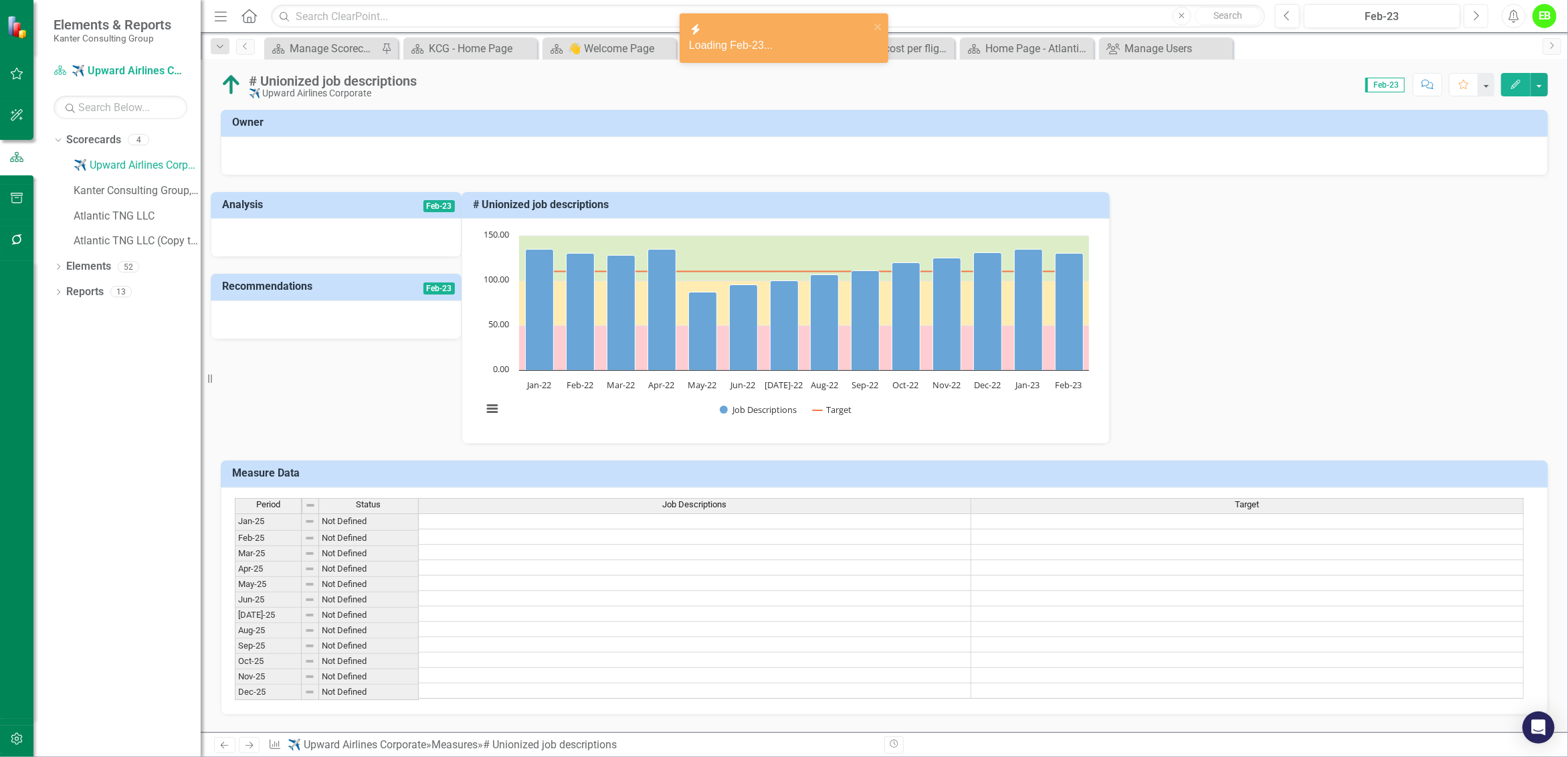
click at [1475, 17] on icon "Next" at bounding box center [1475, 15] width 7 height 12
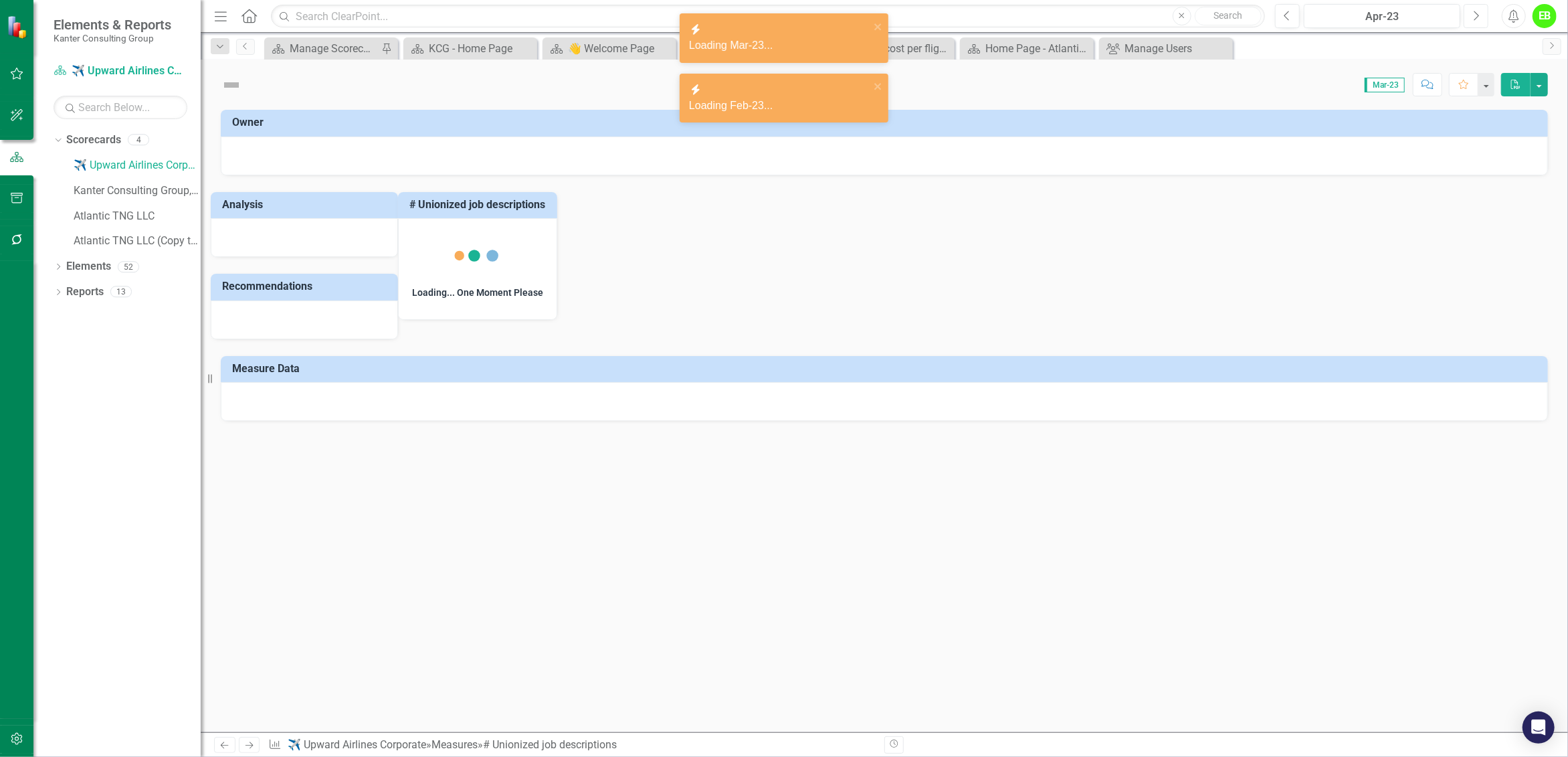
click at [1475, 17] on icon "Next" at bounding box center [1475, 15] width 7 height 12
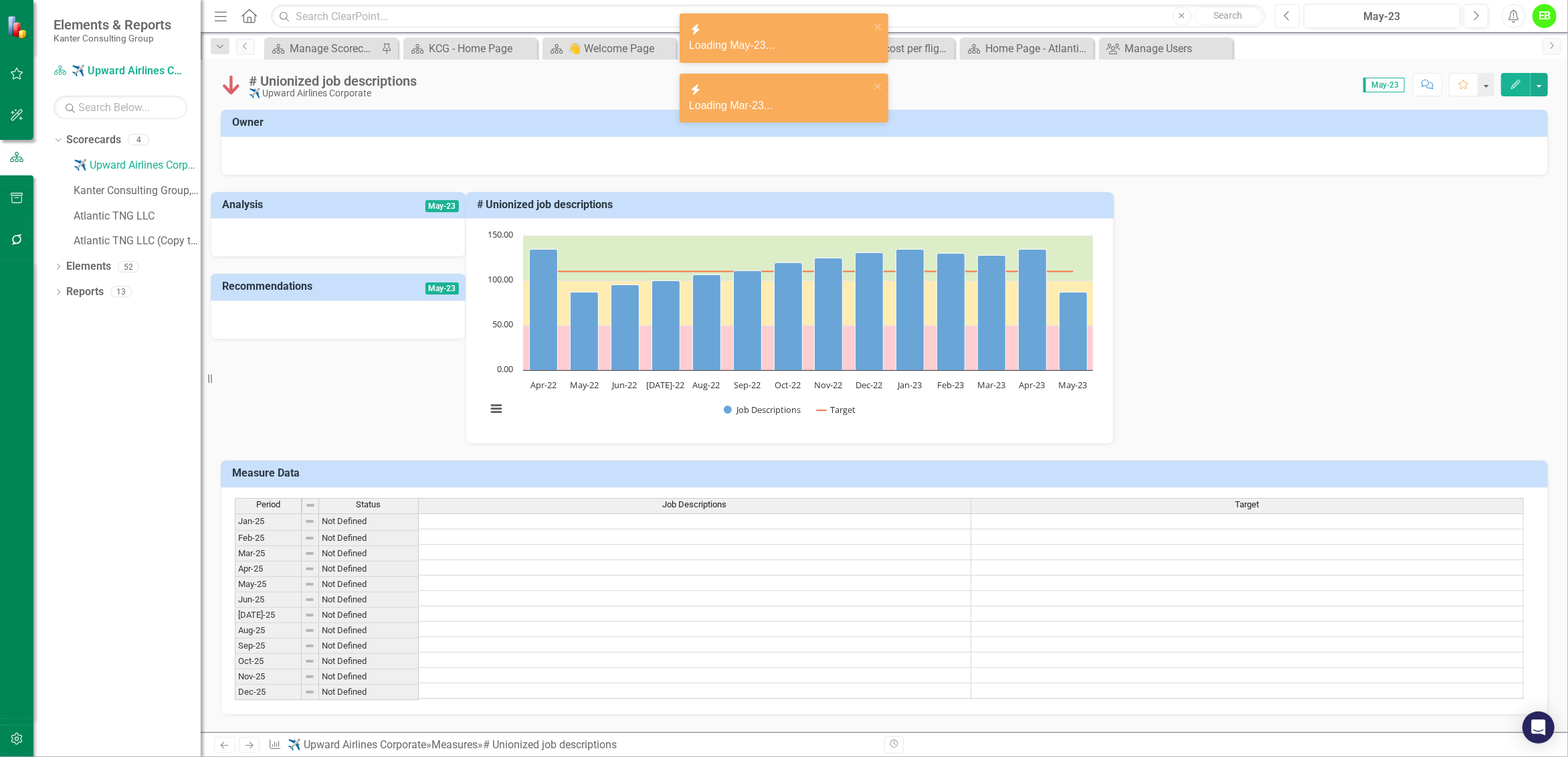
click at [1292, 15] on button "Previous" at bounding box center [1288, 16] width 24 height 24
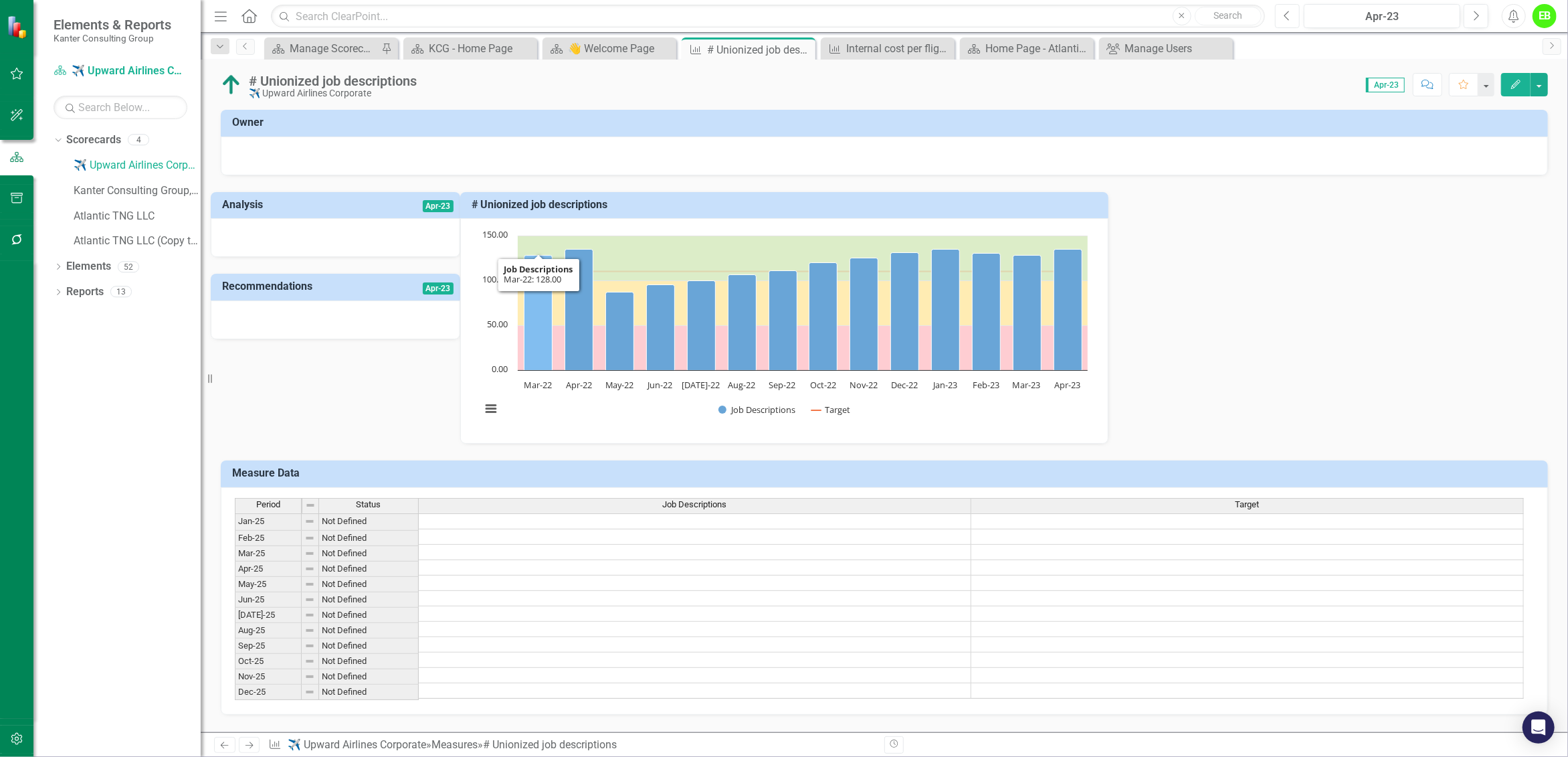
click at [553, 334] on icon "Mar-22, 128. Job Descriptions." at bounding box center [538, 313] width 28 height 115
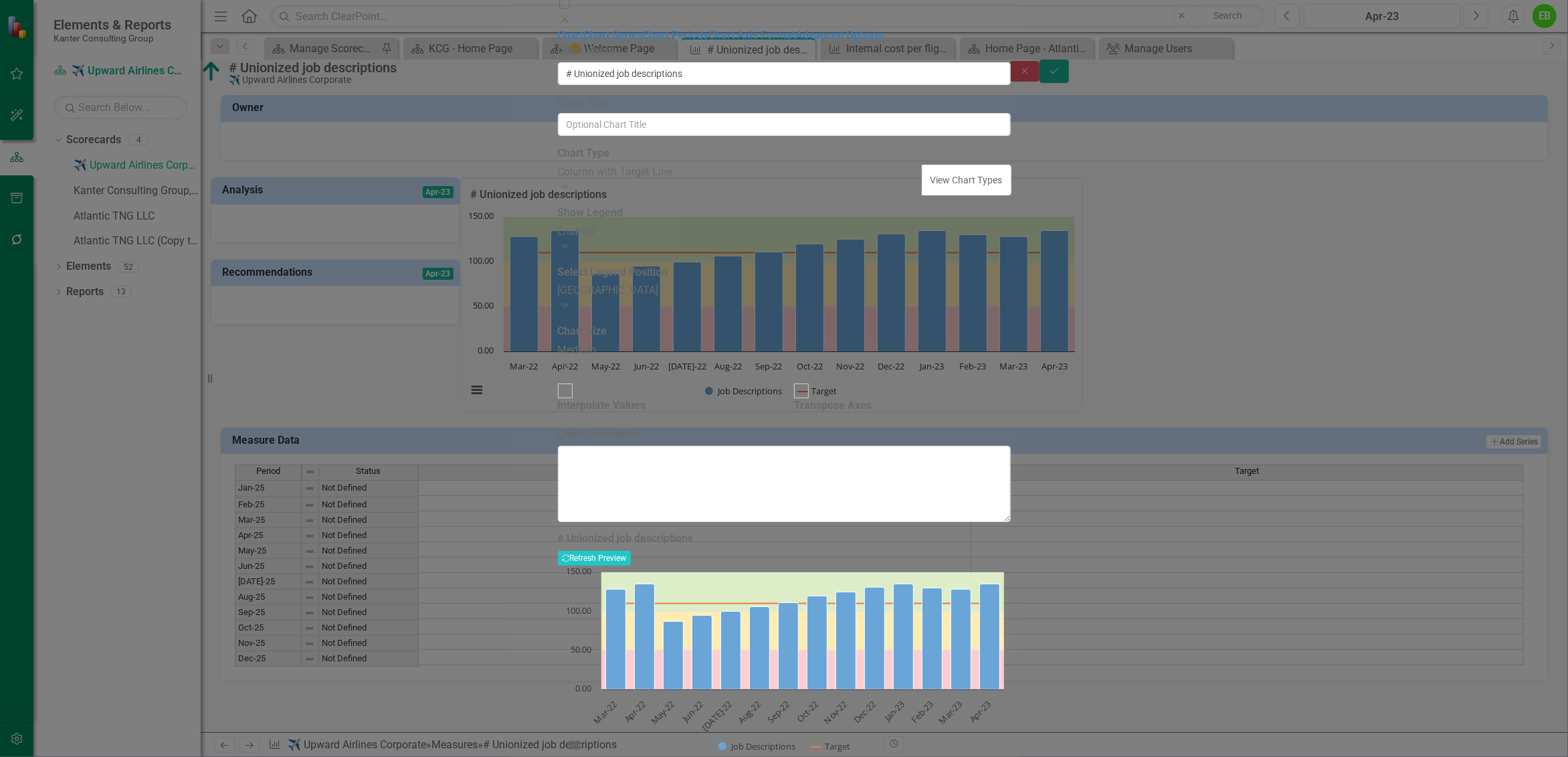
click at [571, 19] on icon "Close" at bounding box center [564, 19] width 13 height 11
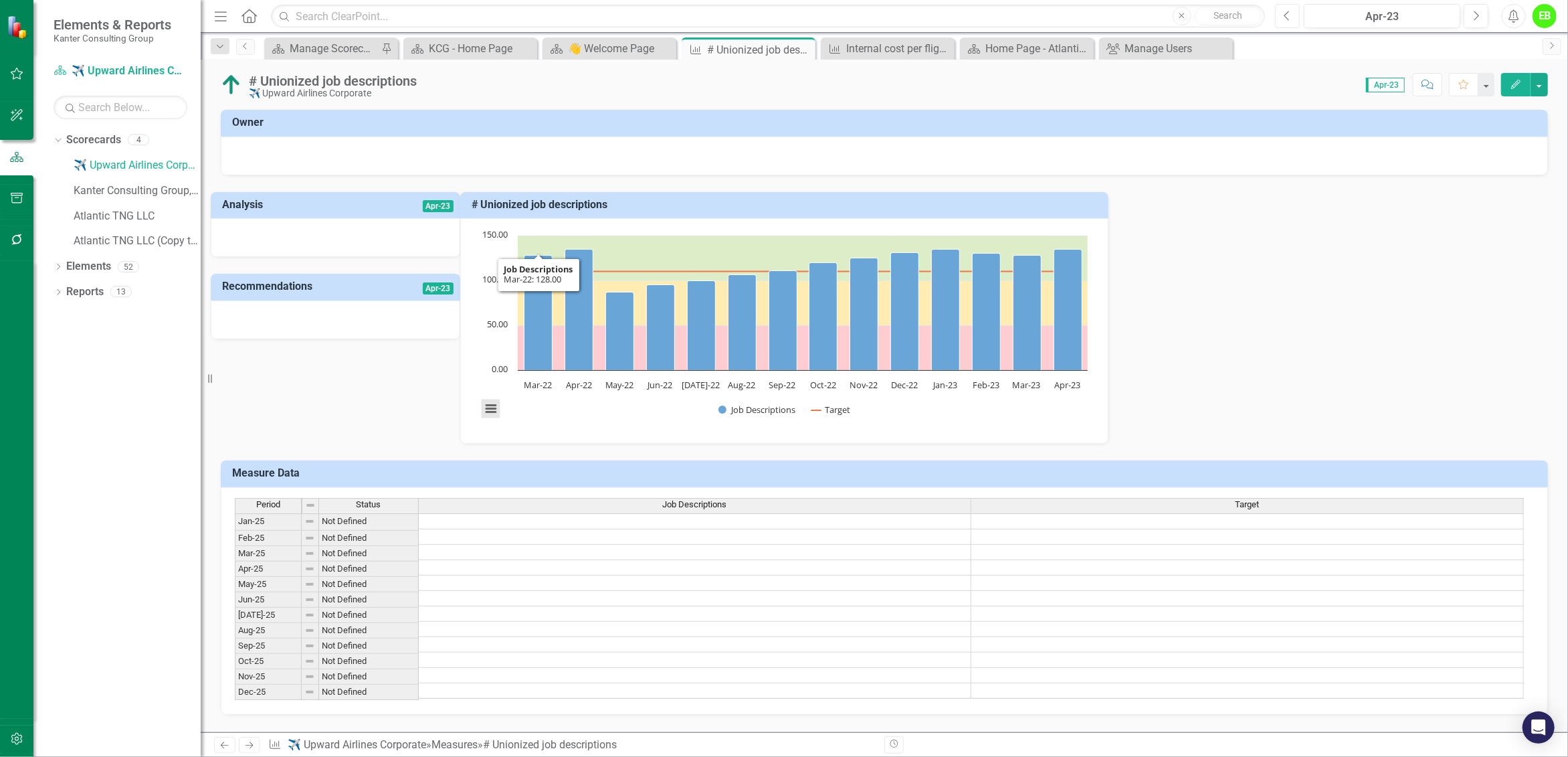
click at [501, 406] on button "View chart menu, Chart" at bounding box center [491, 408] width 19 height 19
click at [801, 420] on div "Analysis Apr-23 Recommendations Apr-23 # Unionized job descriptions Chart Combi…" at bounding box center [884, 310] width 1348 height 269
click at [1518, 85] on icon "Edit" at bounding box center [1516, 85] width 12 height 10
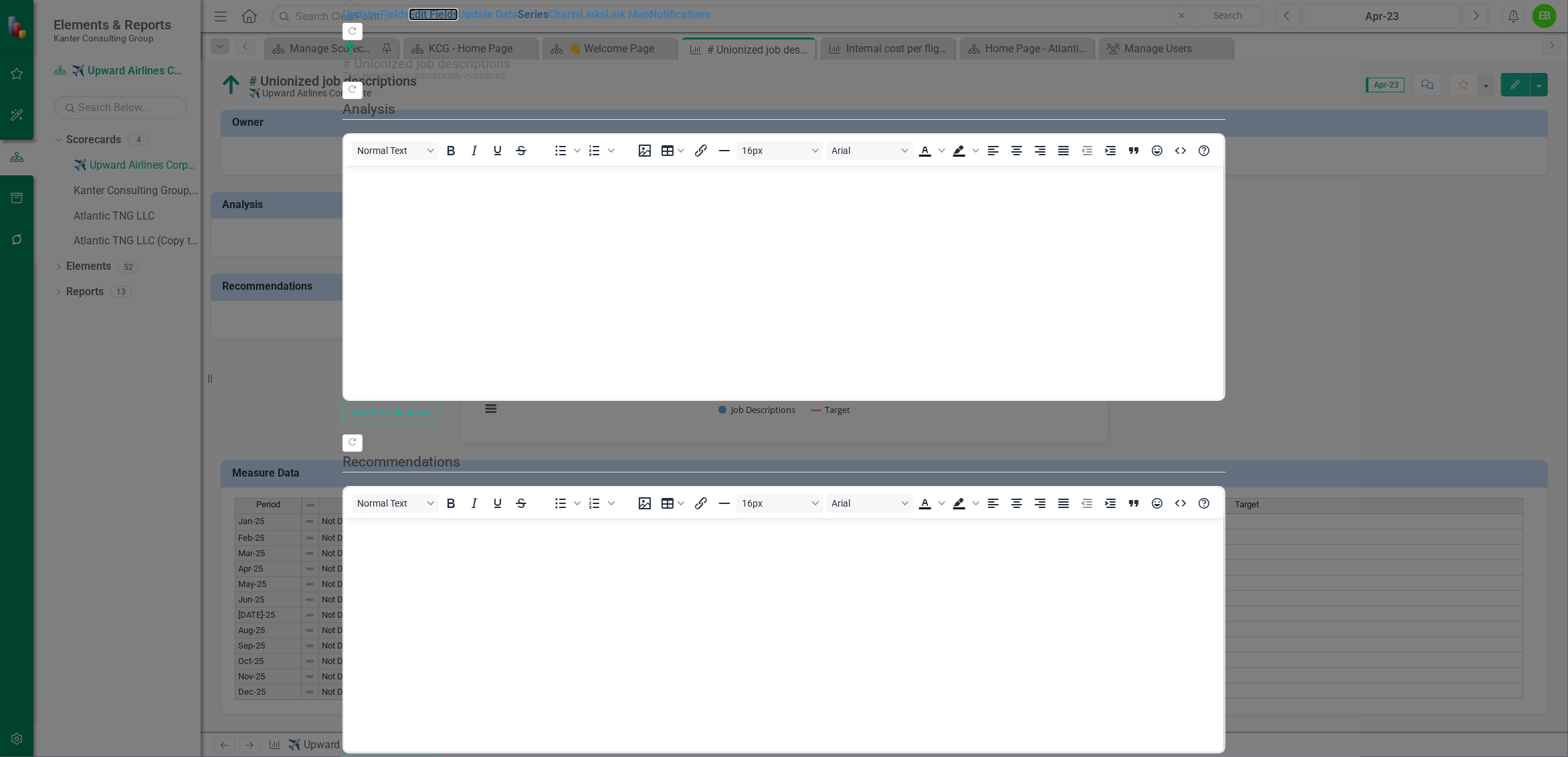
drag, startPoint x: 213, startPoint y: 75, endPoint x: 254, endPoint y: 128, distance: 67.0
click at [409, 21] on link "Edit Fields" at bounding box center [433, 15] width 50 height 13
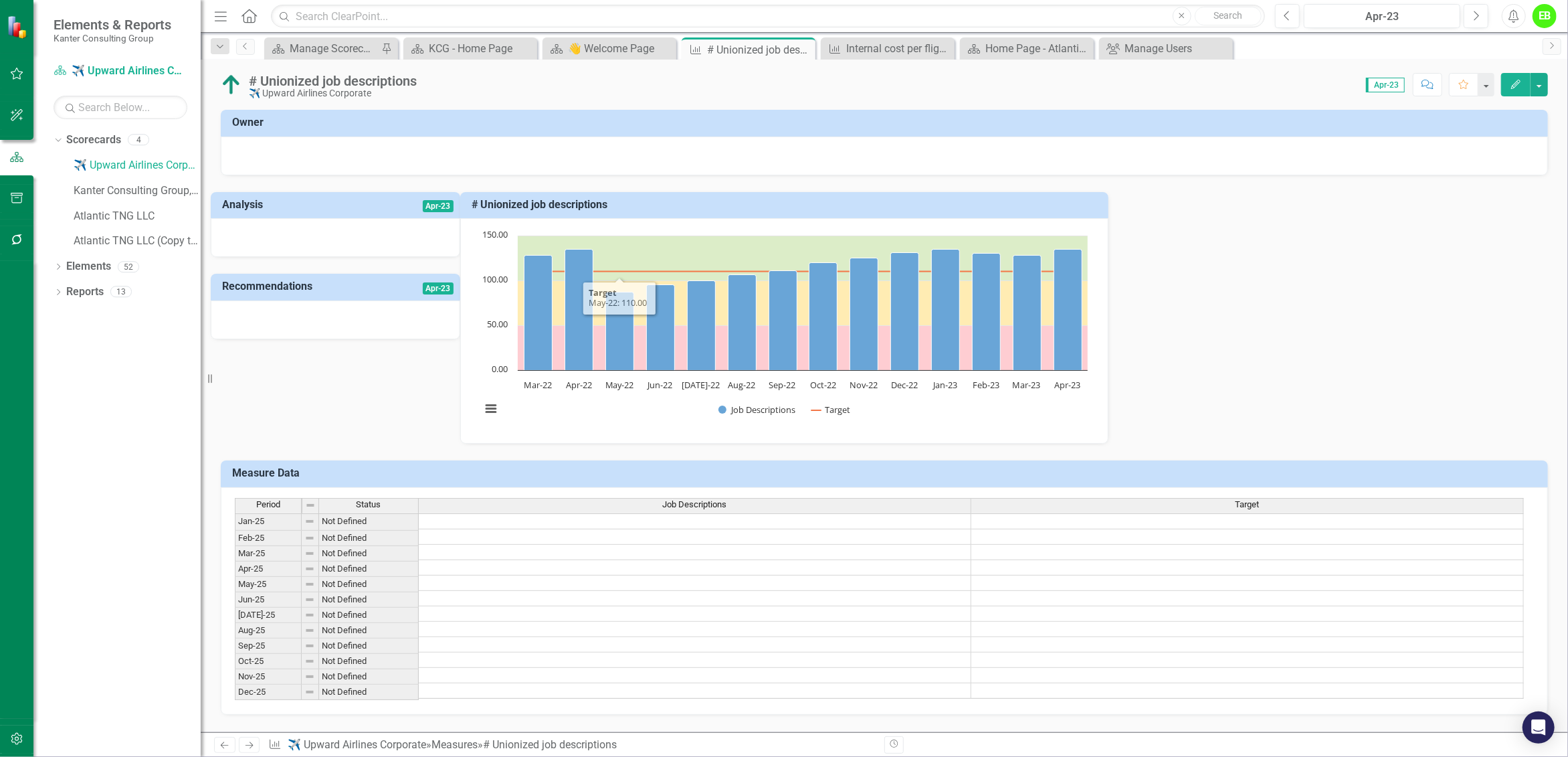
click at [986, 210] on h3 "# Unionized job descriptions" at bounding box center [786, 204] width 630 height 12
drag, startPoint x: 986, startPoint y: 210, endPoint x: 267, endPoint y: 395, distance: 742.4
click at [267, 395] on div "Analysis Apr-23 Recommendations Apr-23 # Unionized job descriptions Chart Combi…" at bounding box center [884, 310] width 1348 height 269
click at [667, 418] on div "Analysis Apr-23 Recommendations Apr-23 # Unionized job descriptions Chart Combi…" at bounding box center [884, 310] width 1348 height 269
